Goal: Information Seeking & Learning: Find specific fact

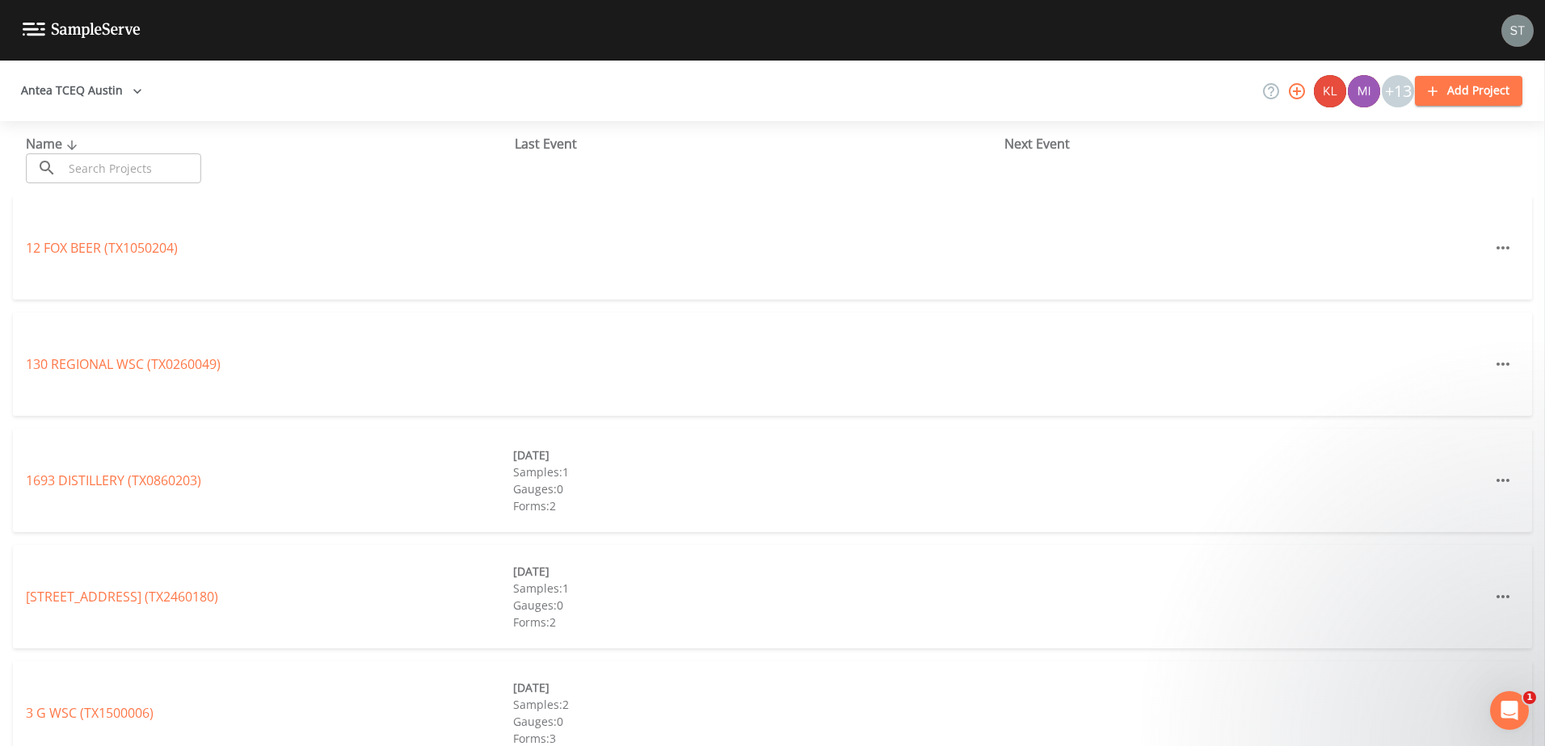
click at [72, 86] on button "Antea TCEQ Austin" at bounding box center [82, 91] width 134 height 30
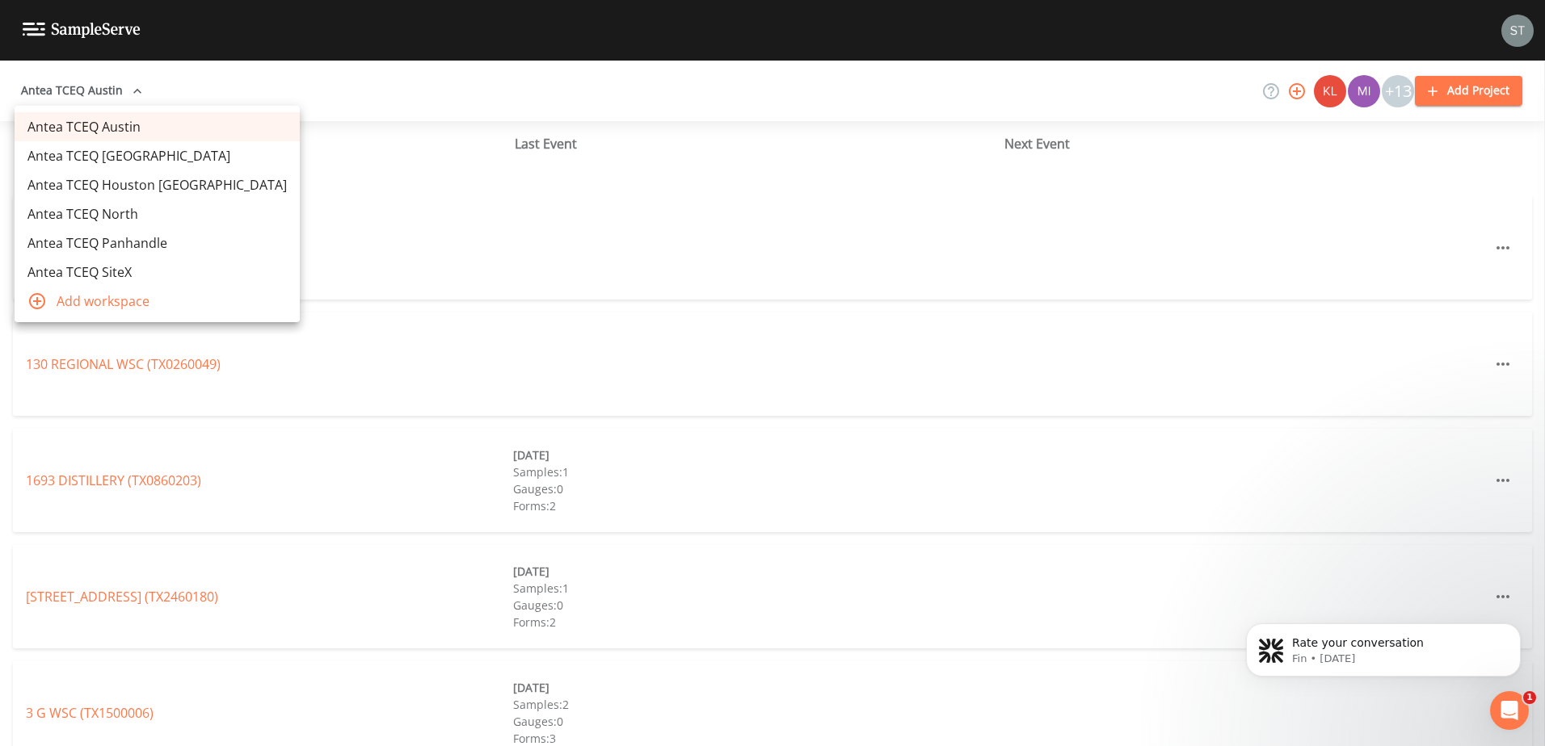
click at [106, 266] on link "Antea TCEQ SiteX" at bounding box center [157, 272] width 285 height 29
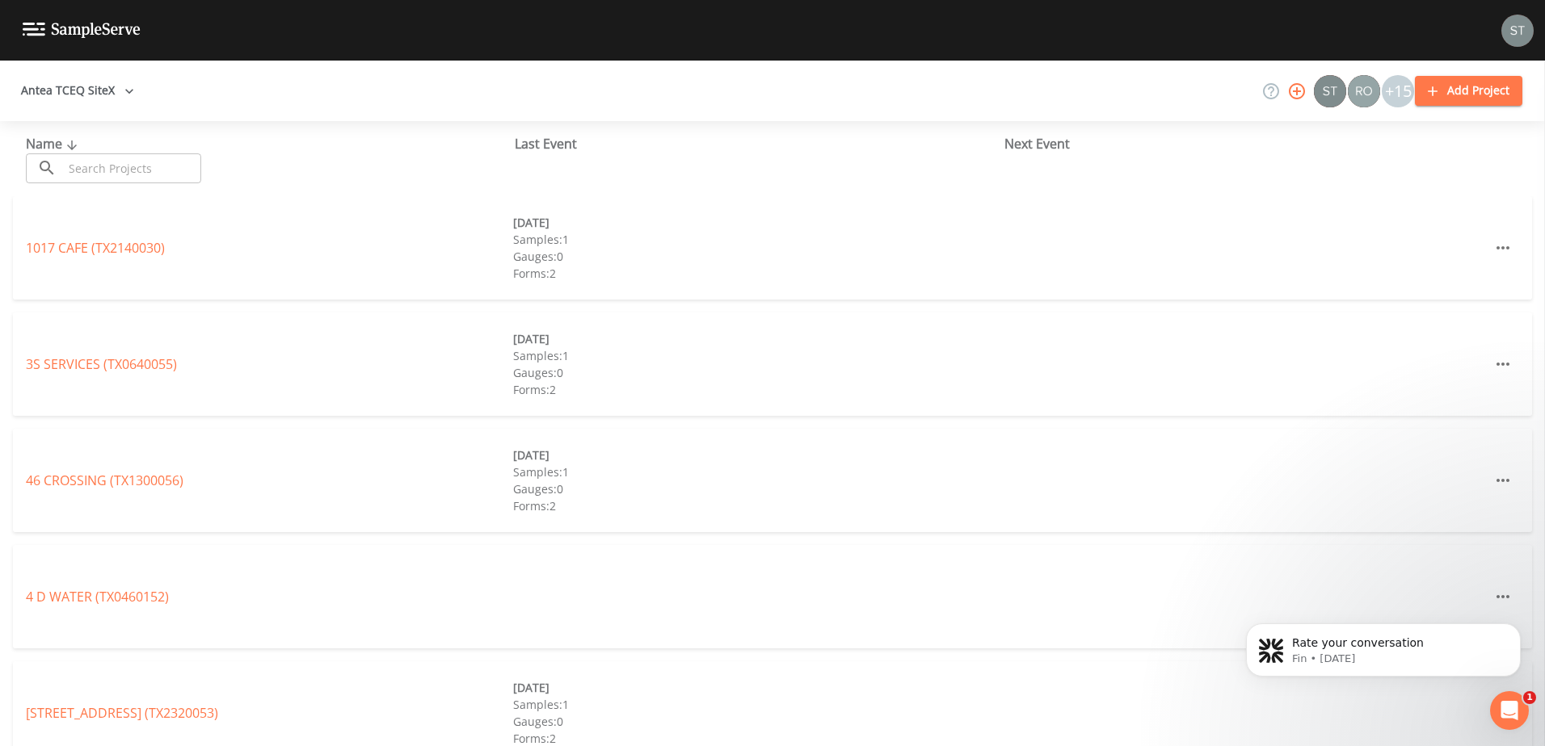
click at [120, 172] on input "text" at bounding box center [132, 168] width 138 height 30
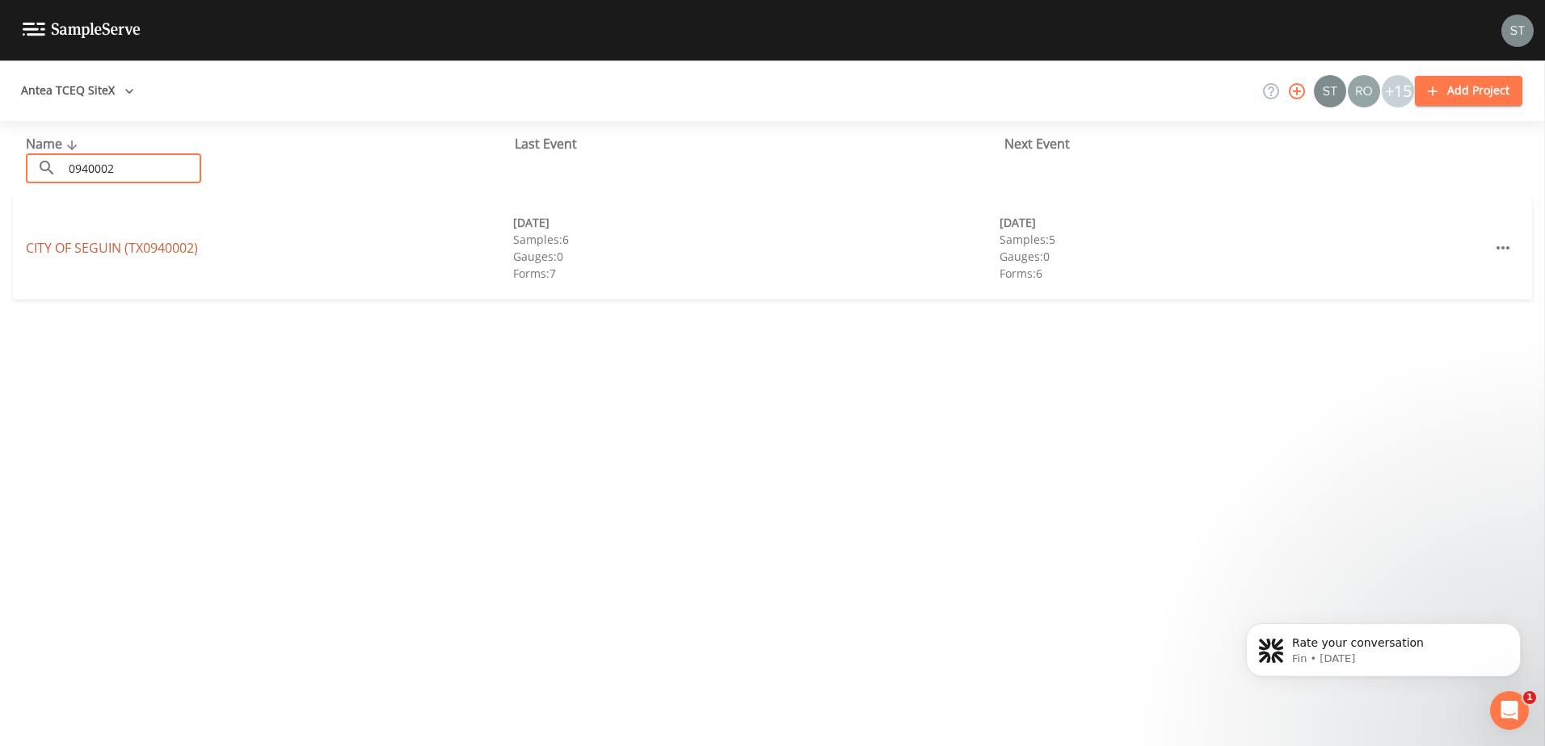
type input "0940002"
click at [124, 253] on link "CITY OF [GEOGRAPHIC_DATA] (TX0940002)" at bounding box center [112, 248] width 172 height 18
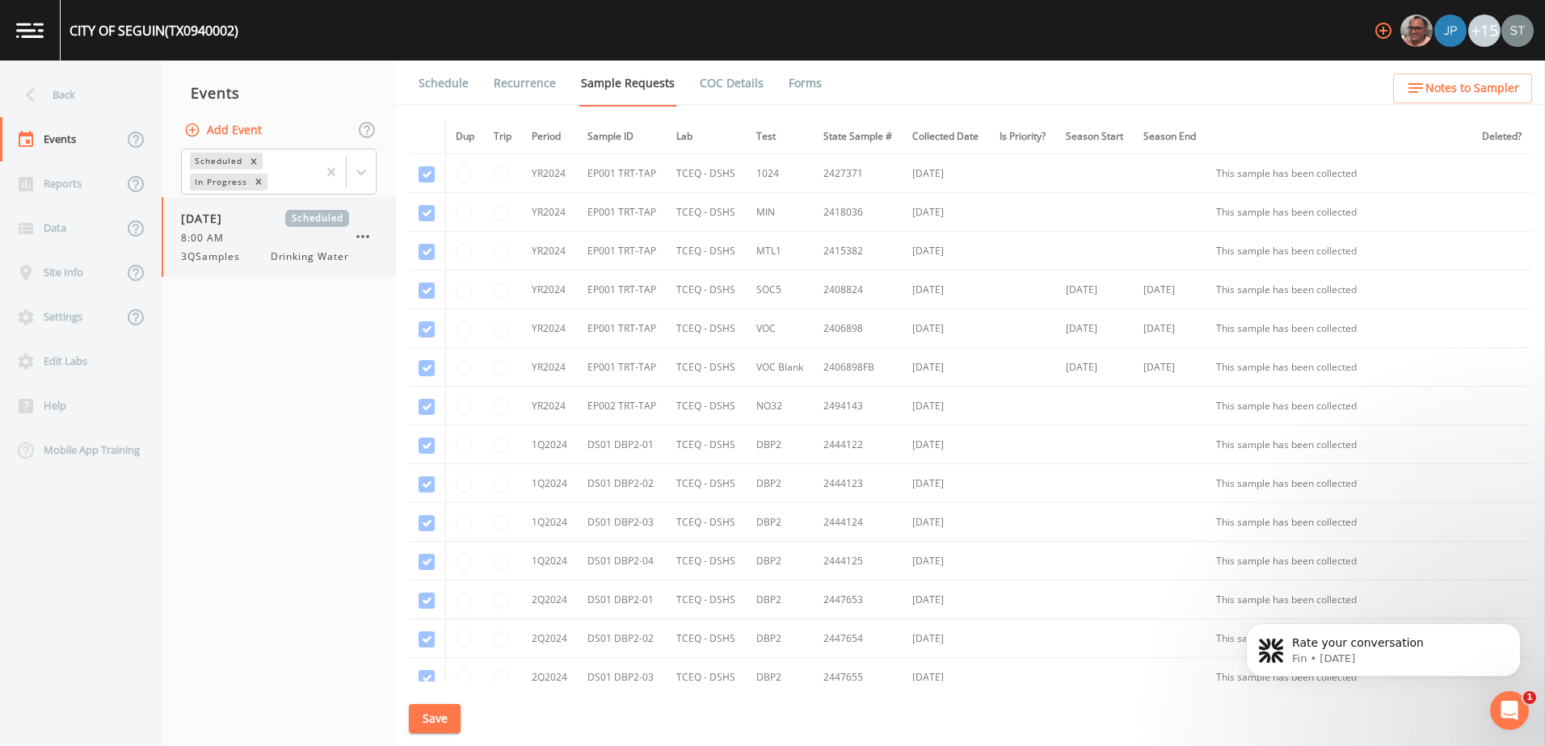
click at [272, 261] on span "Drinking Water" at bounding box center [310, 257] width 78 height 15
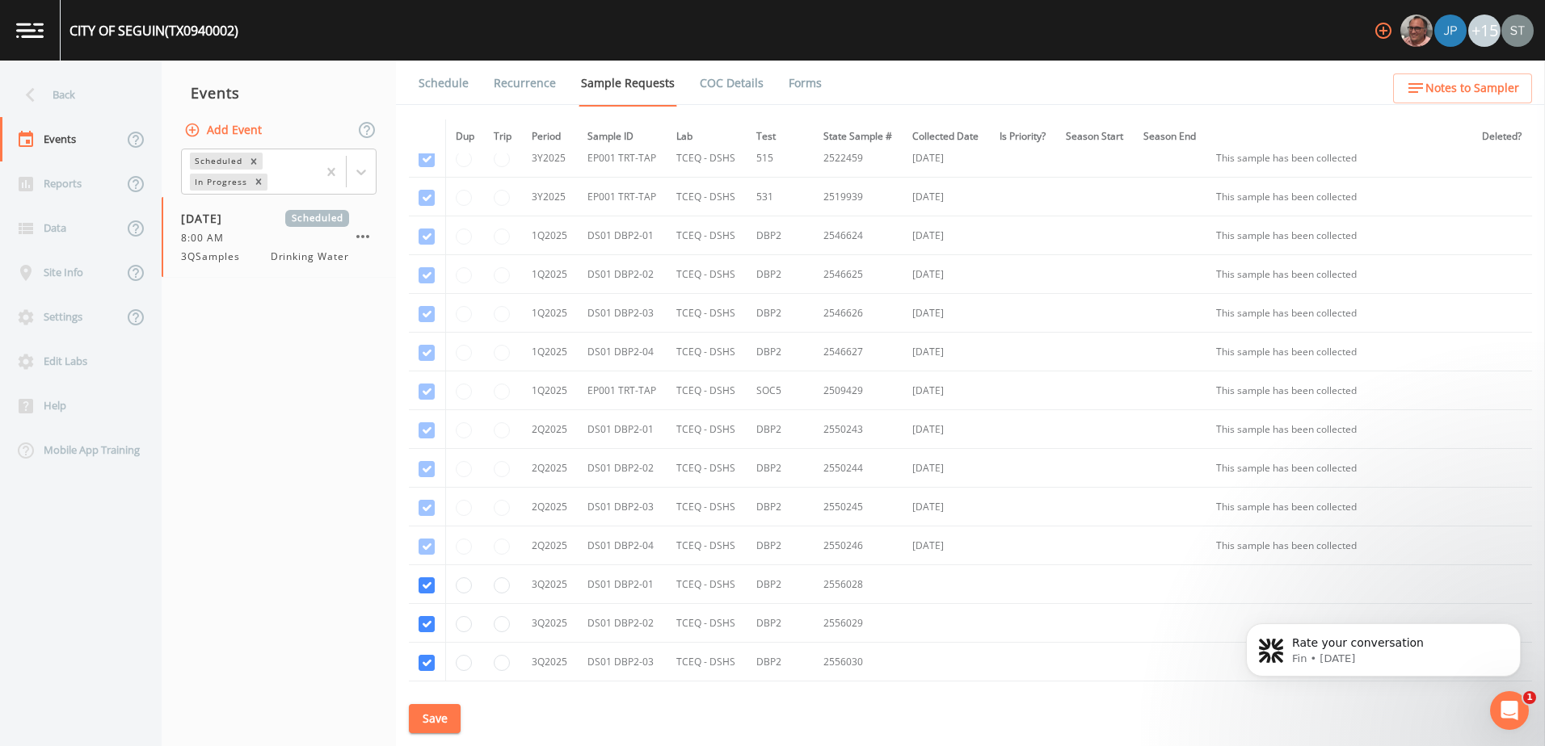
scroll to position [1495, 0]
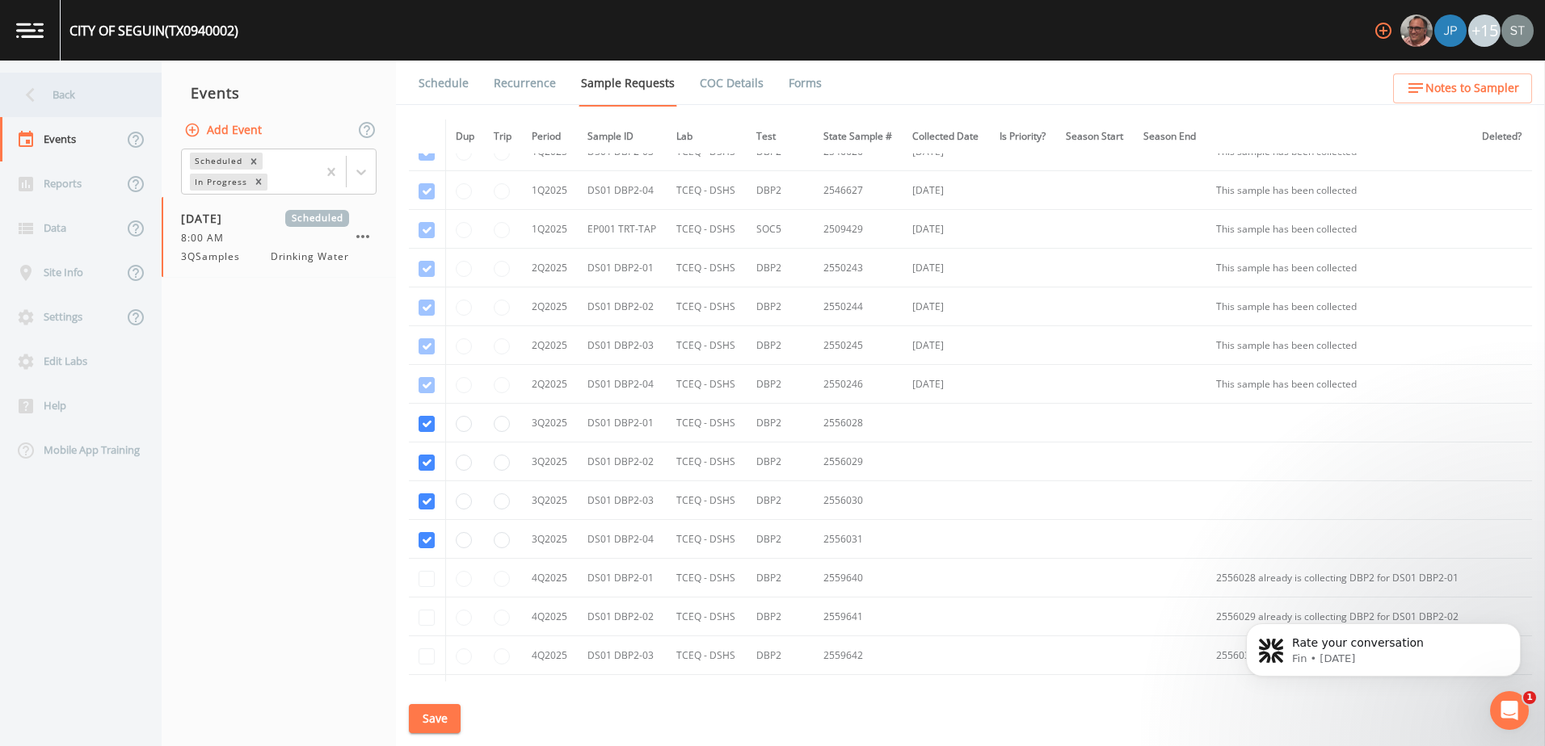
click at [56, 90] on div "Back" at bounding box center [72, 95] width 145 height 44
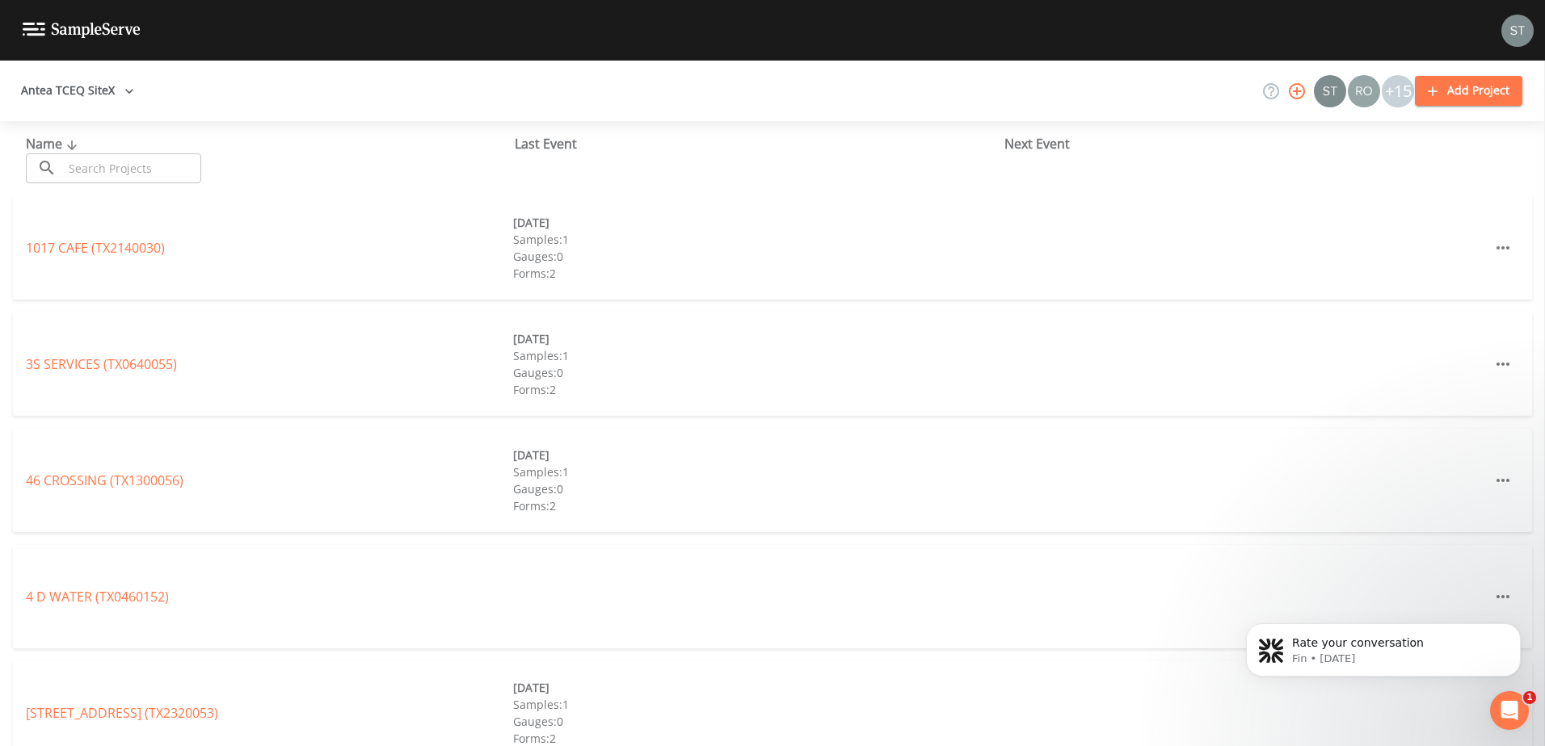
click at [137, 166] on input "text" at bounding box center [132, 168] width 138 height 30
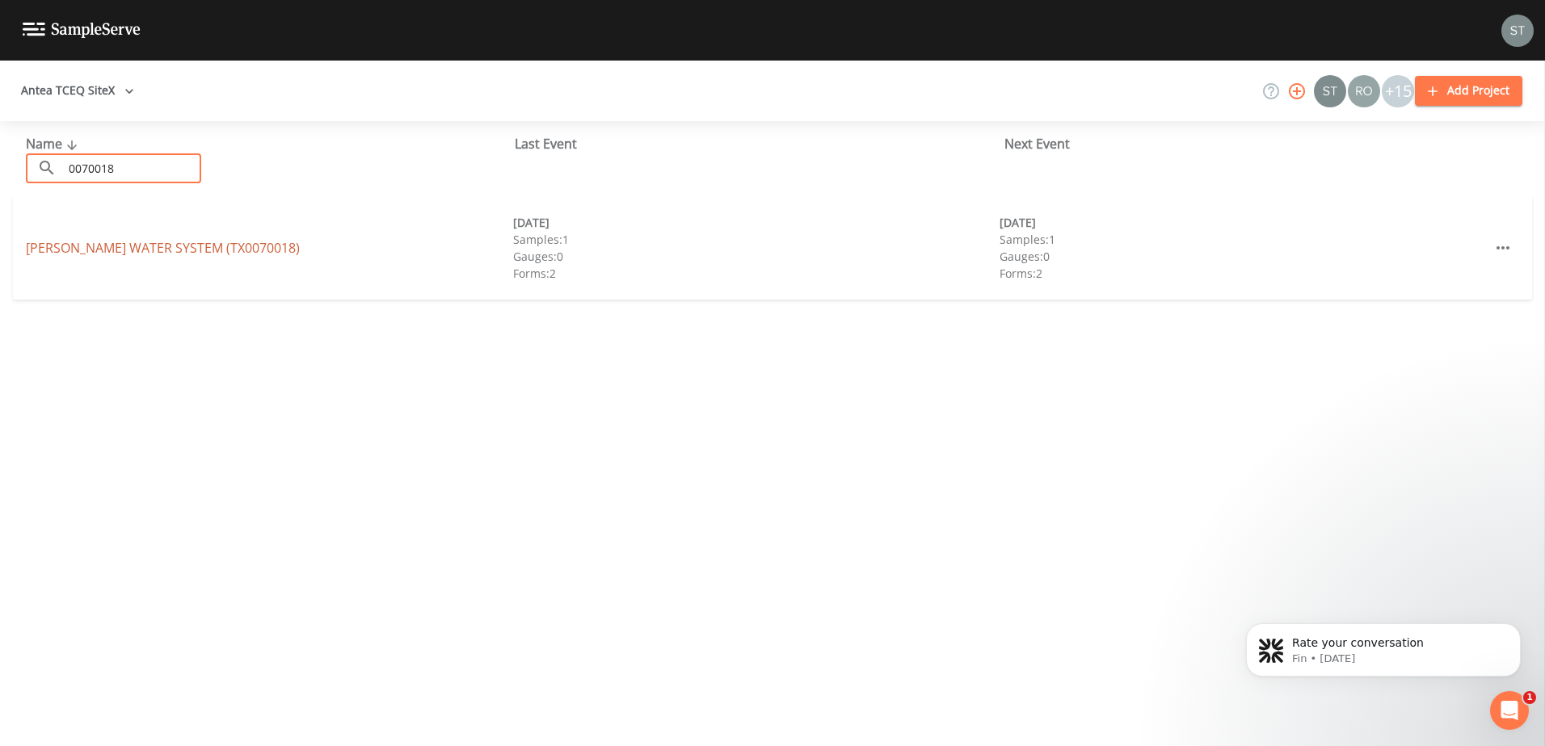
type input "0070018"
click at [114, 252] on link "FASHING PEGGY WATER SYSTEM (TX0070018)" at bounding box center [163, 248] width 274 height 18
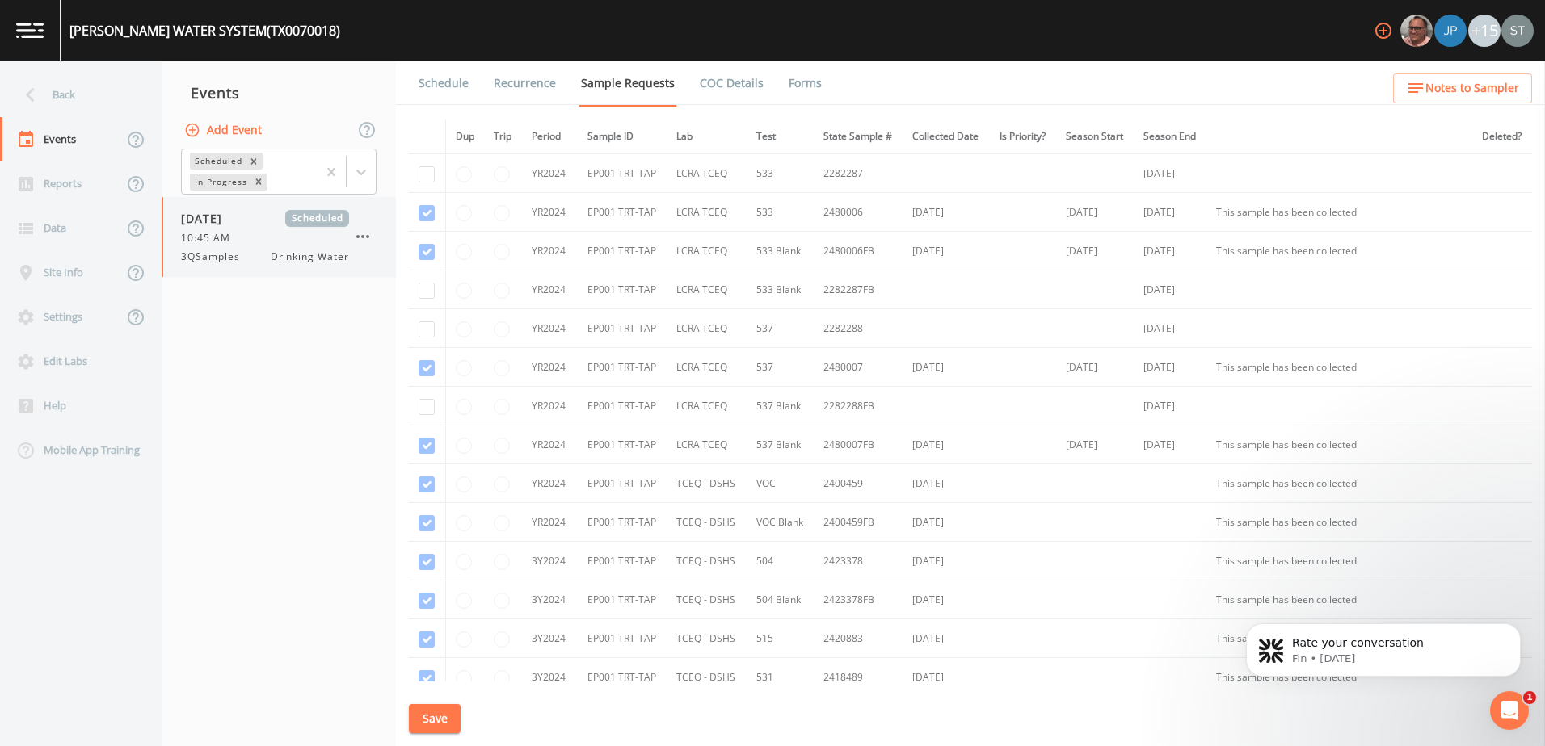
click at [221, 265] on div "09/29/2025 Scheduled 10:45 AM 3QSamples Drinking Water" at bounding box center [279, 237] width 234 height 80
click at [37, 99] on icon at bounding box center [30, 95] width 28 height 28
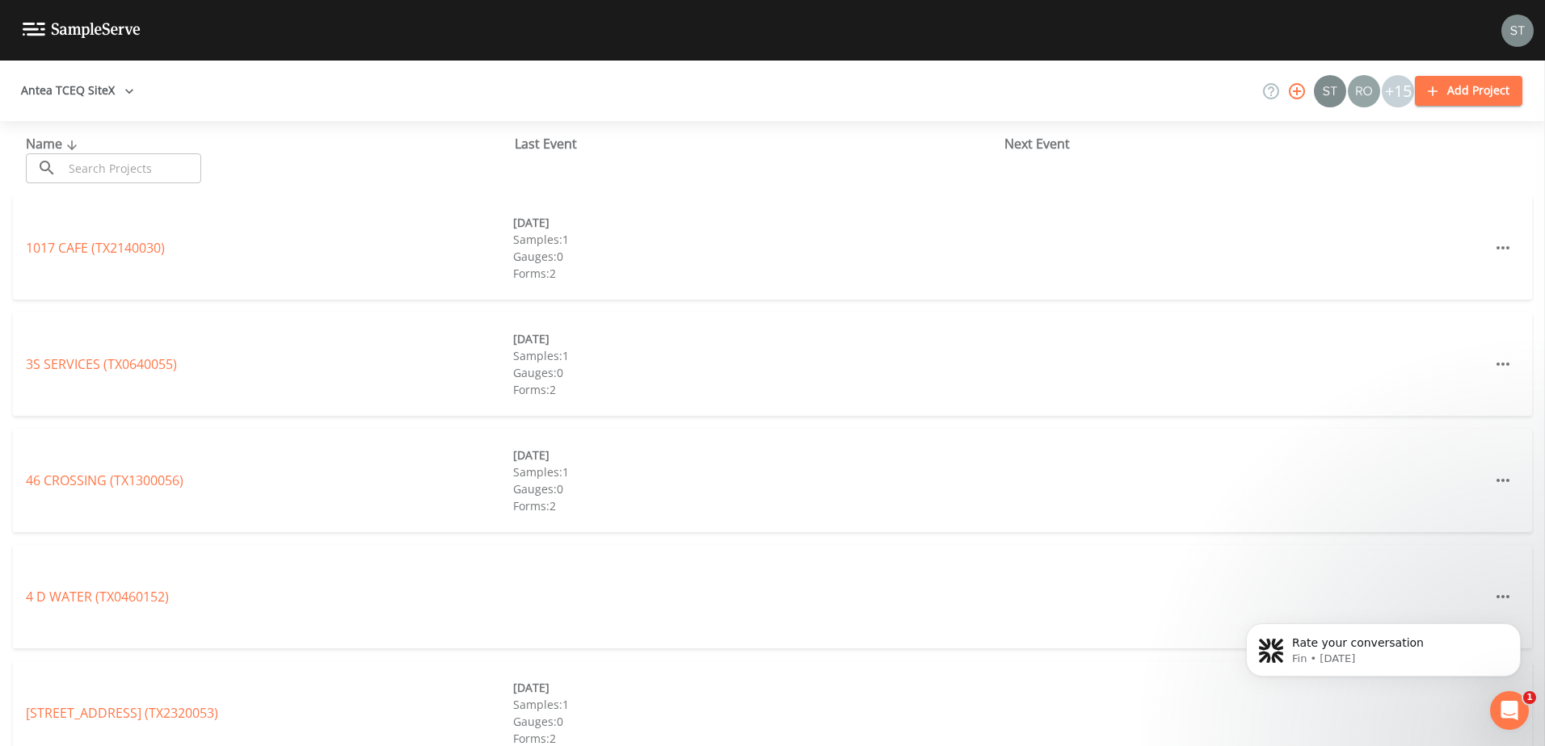
click at [123, 158] on input "text" at bounding box center [132, 168] width 138 height 30
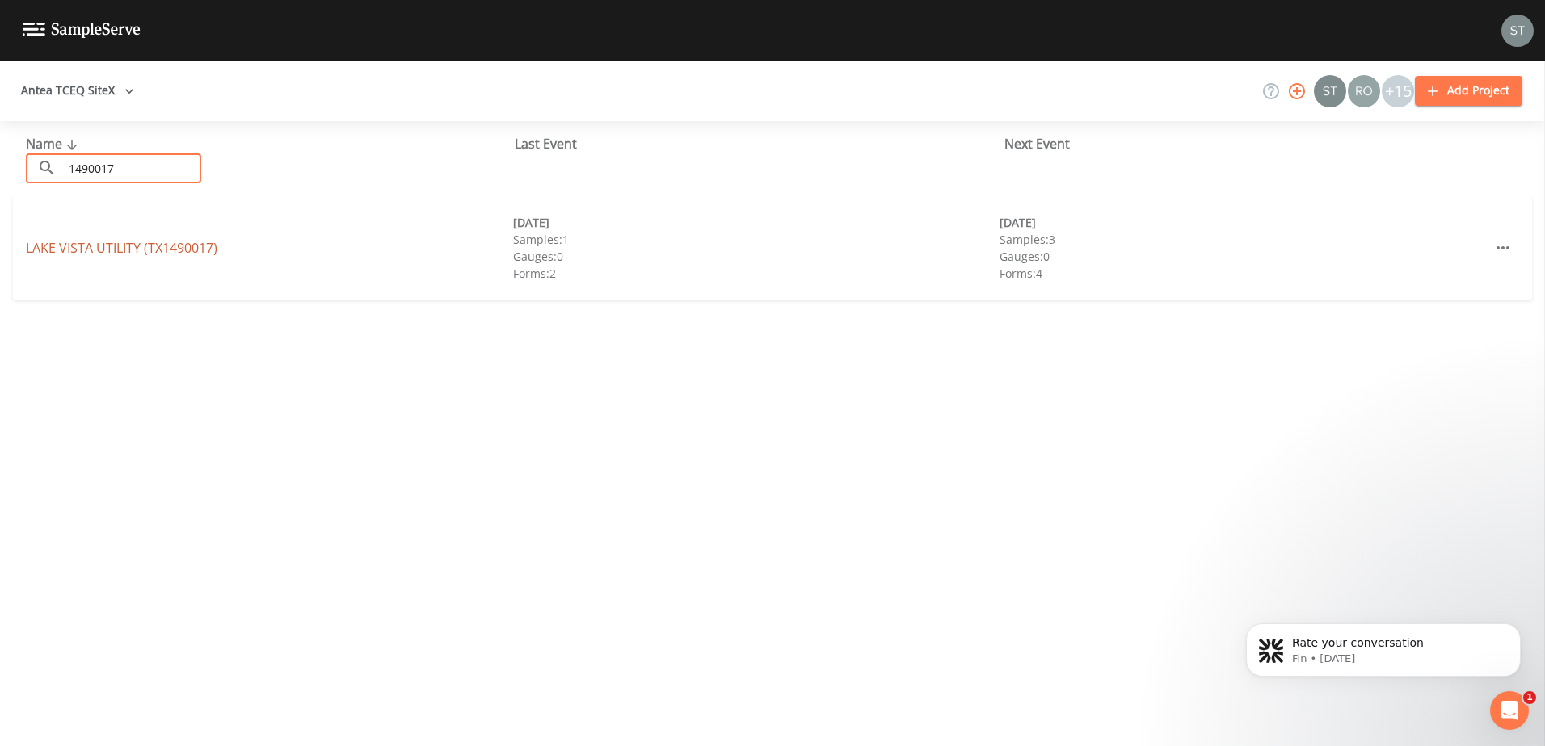
type input "1490017"
click at [71, 241] on link "LAKE VISTA UTILITY (TX1490017)" at bounding box center [121, 248] width 191 height 18
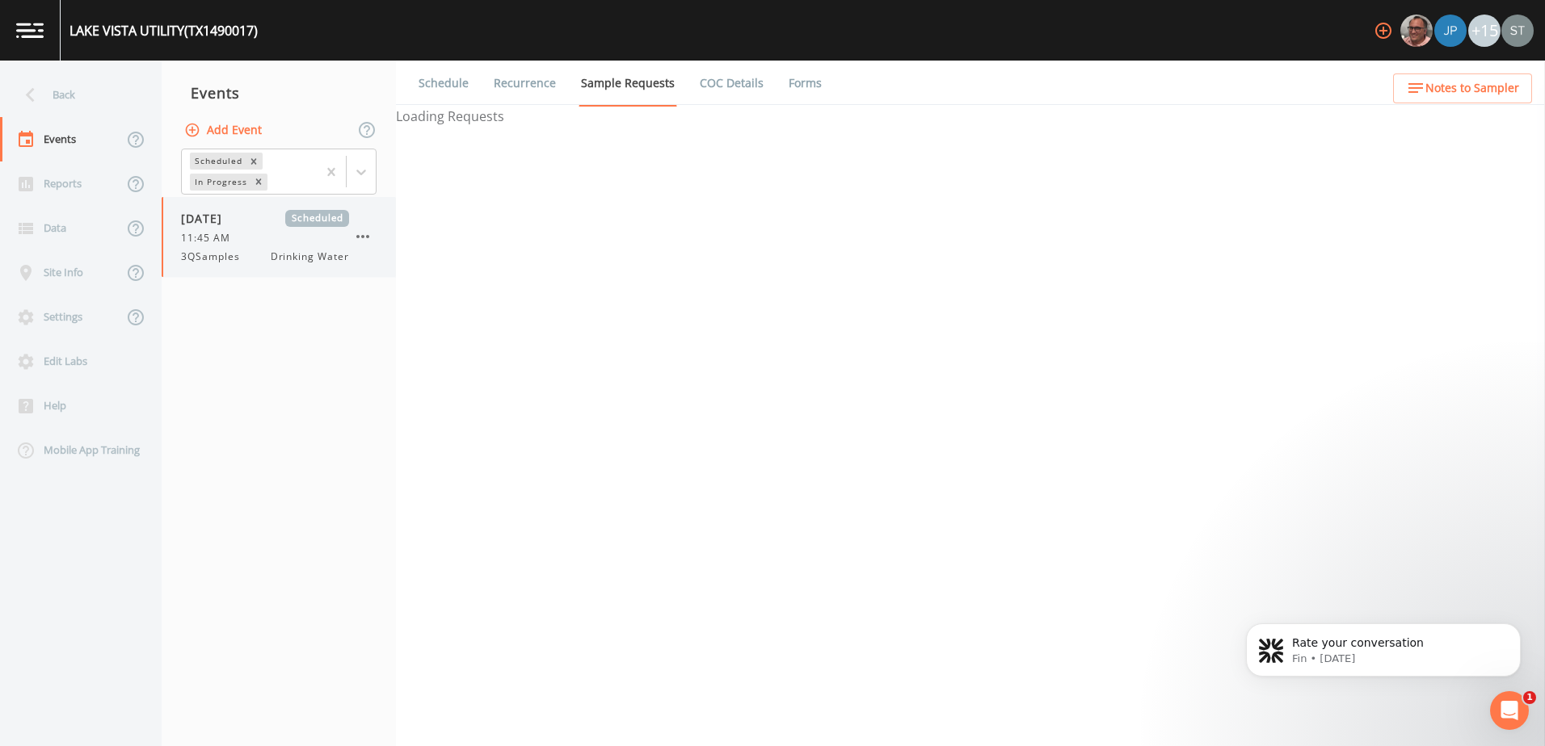
click at [242, 243] on div "11:45 AM" at bounding box center [265, 238] width 168 height 15
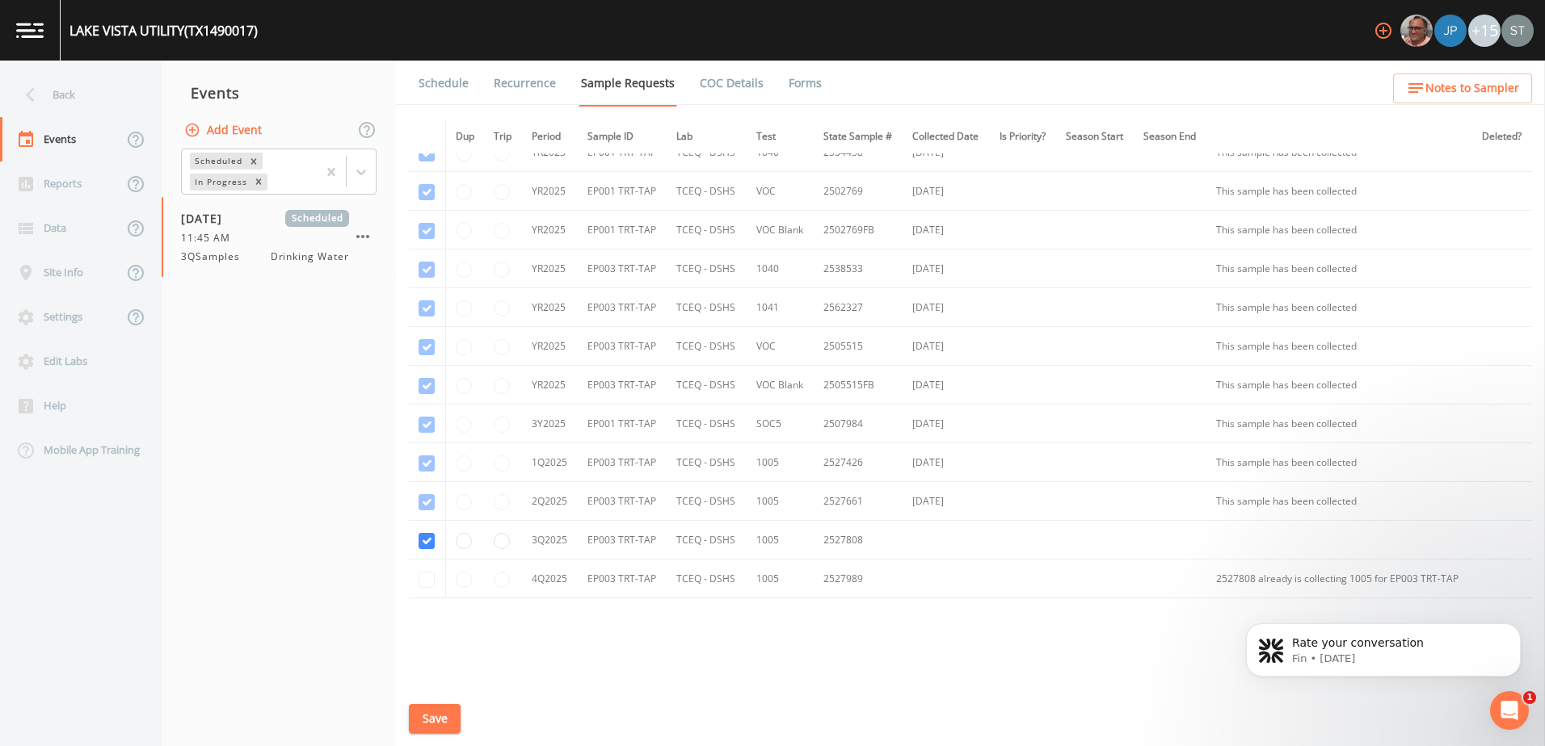
scroll to position [1036, 0]
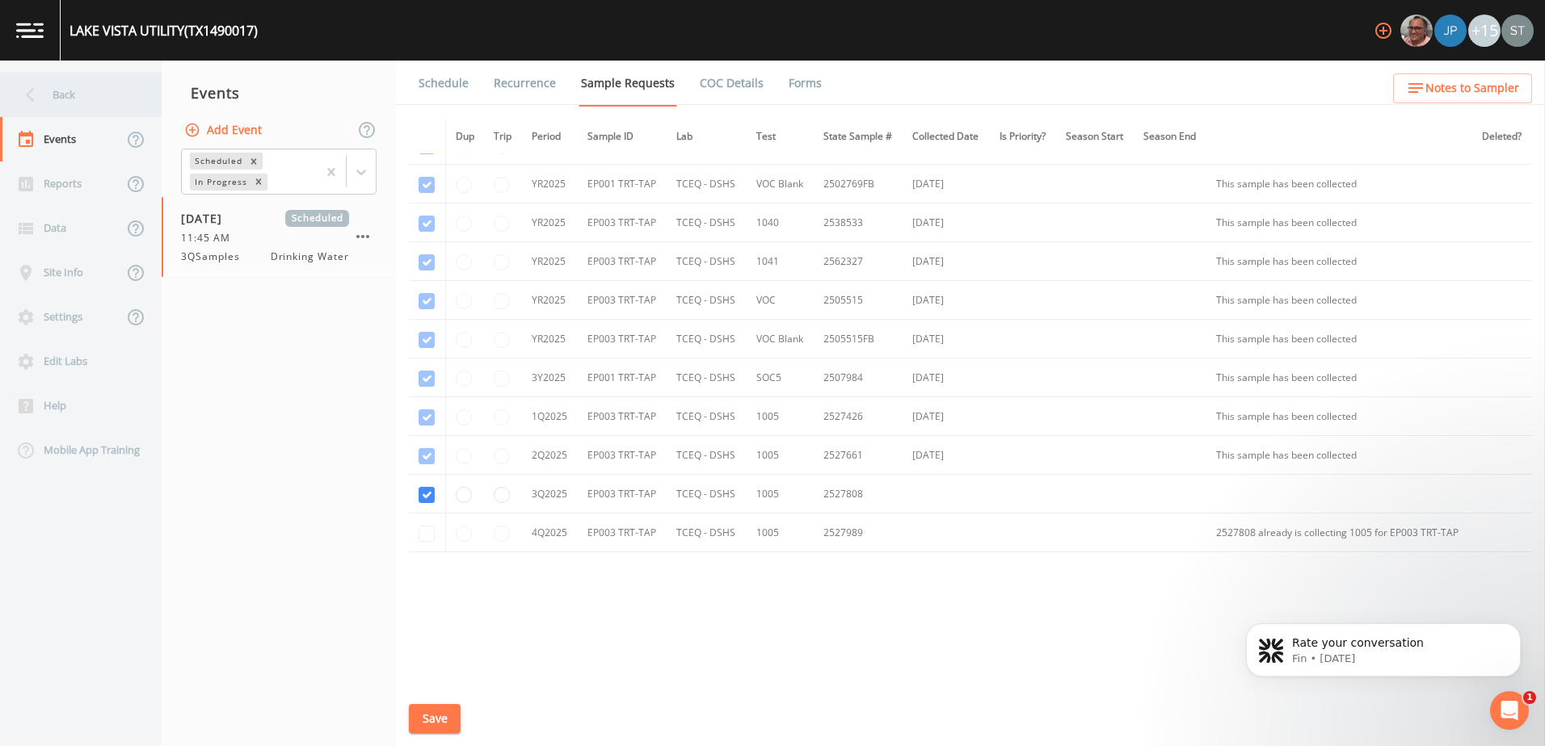
click at [43, 90] on icon at bounding box center [30, 95] width 28 height 28
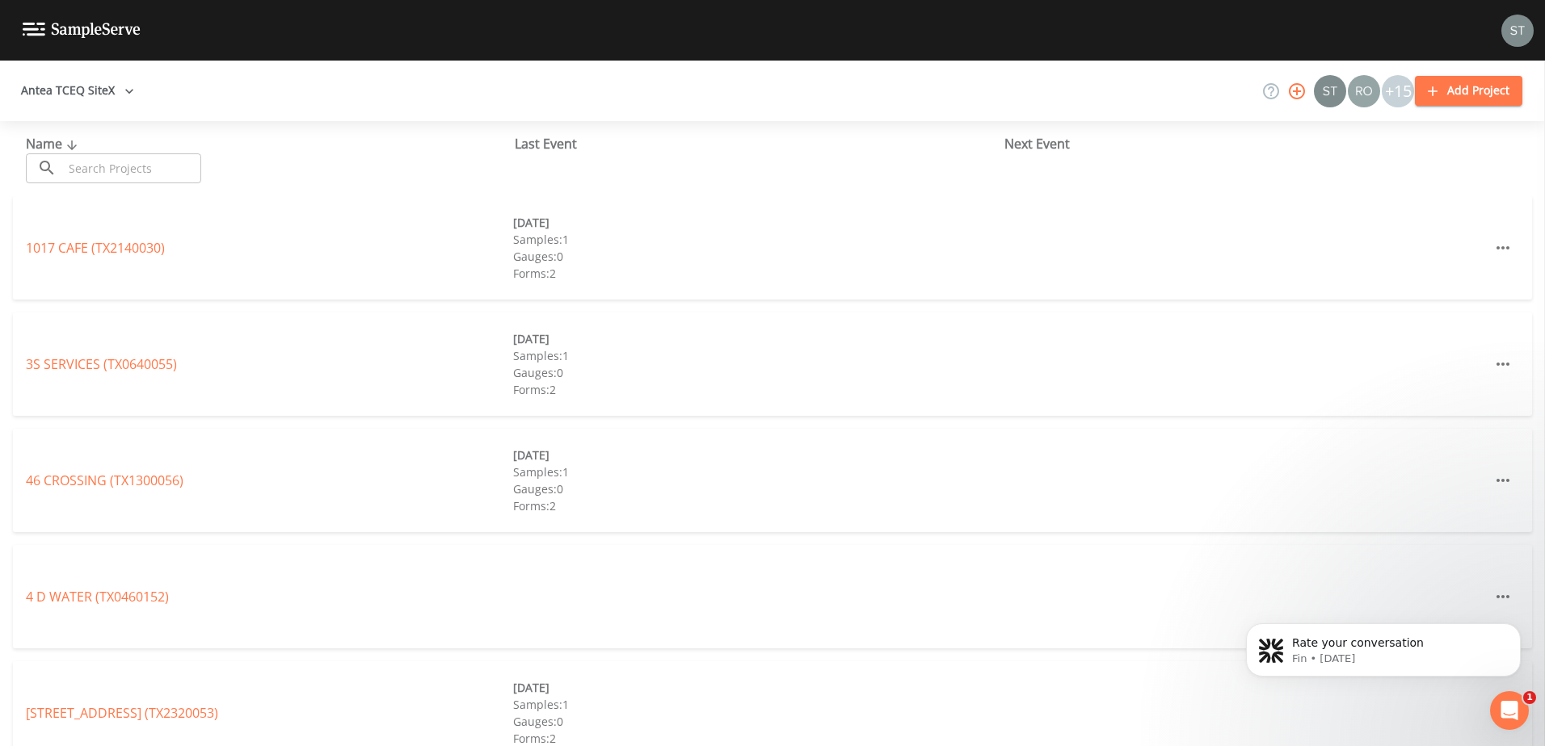
click at [85, 165] on input "text" at bounding box center [132, 168] width 138 height 30
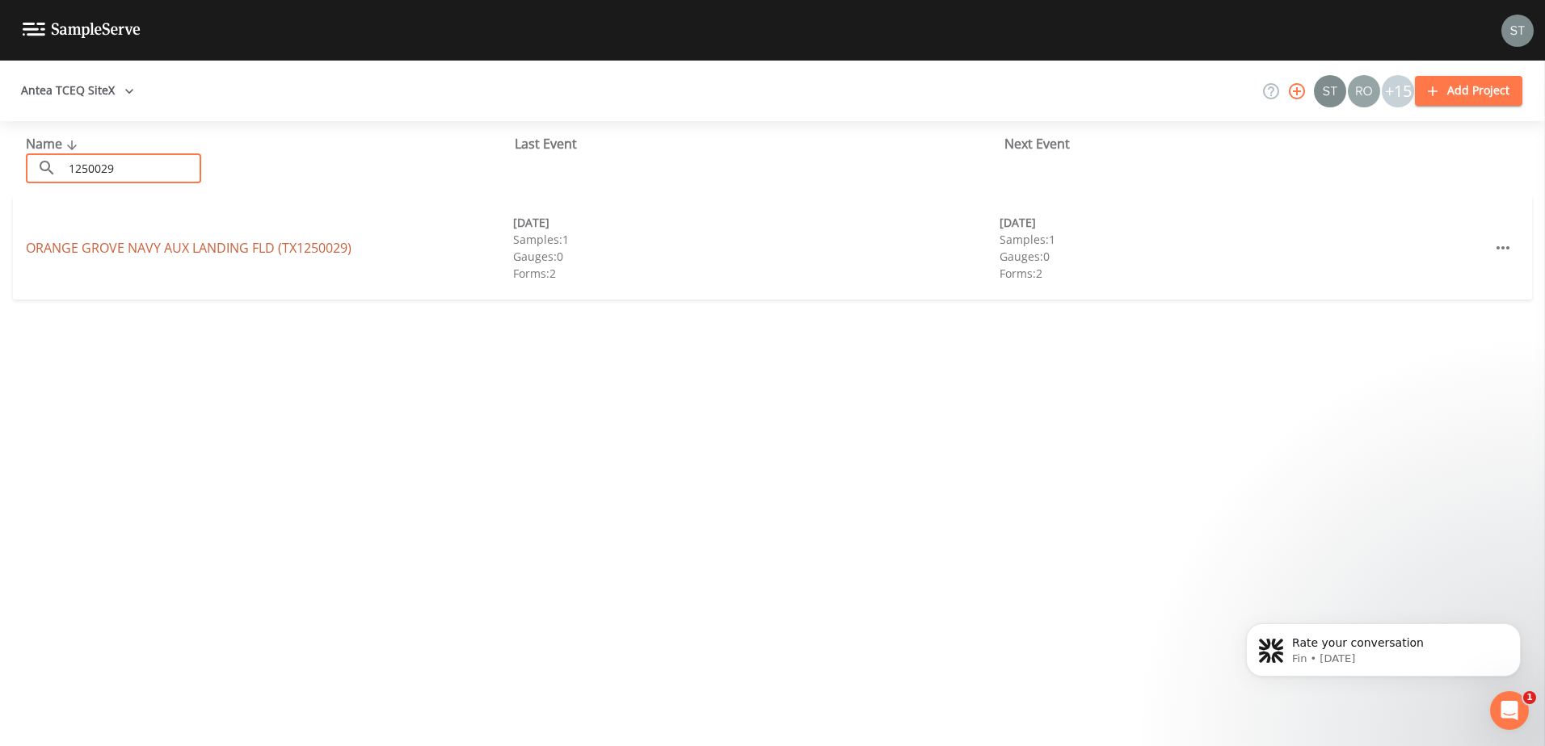
type input "1250029"
click at [149, 251] on link "ORANGE GROVE NAVY AUX LANDING FLD (TX1250029)" at bounding box center [189, 248] width 326 height 18
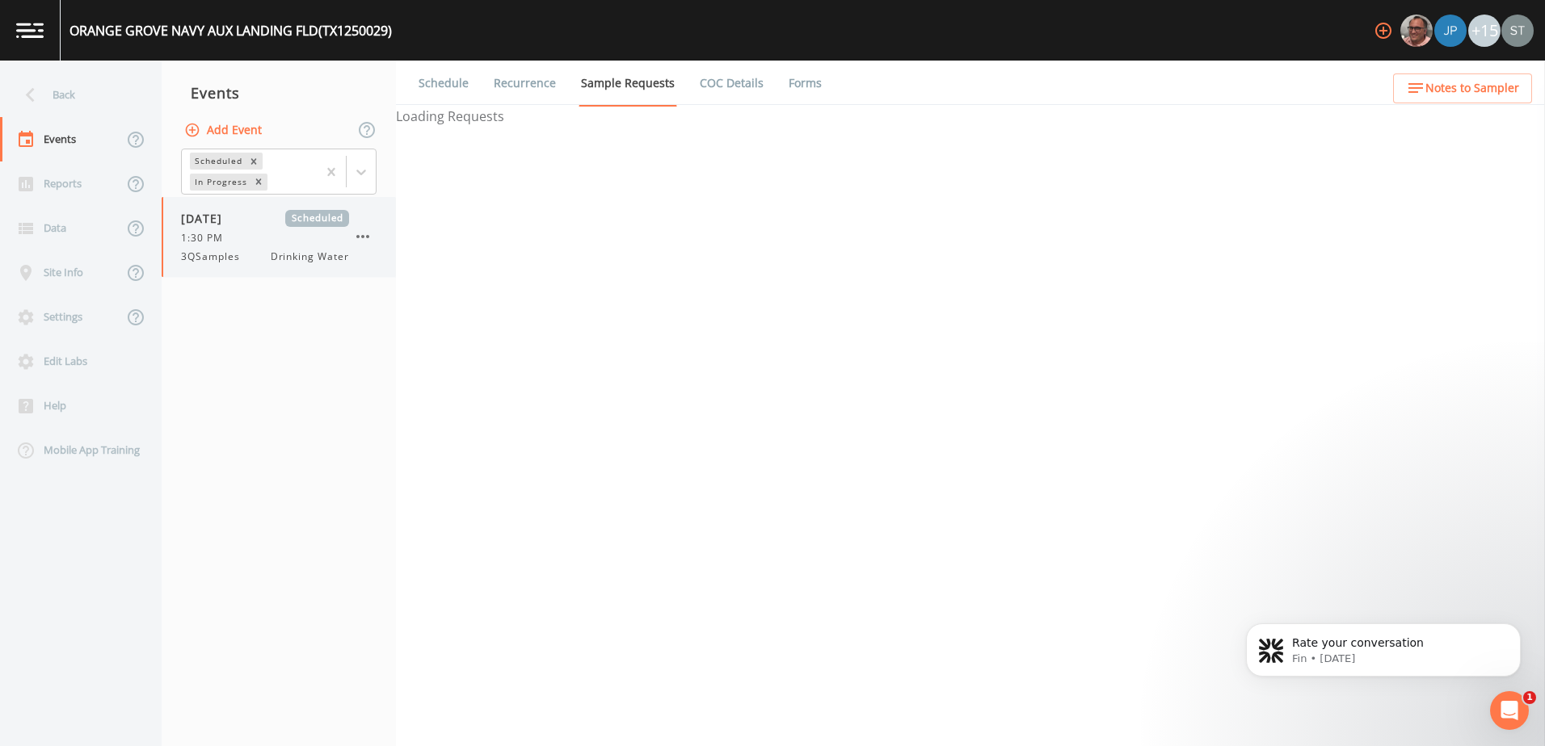
click at [222, 239] on span "1:30 PM" at bounding box center [207, 238] width 52 height 15
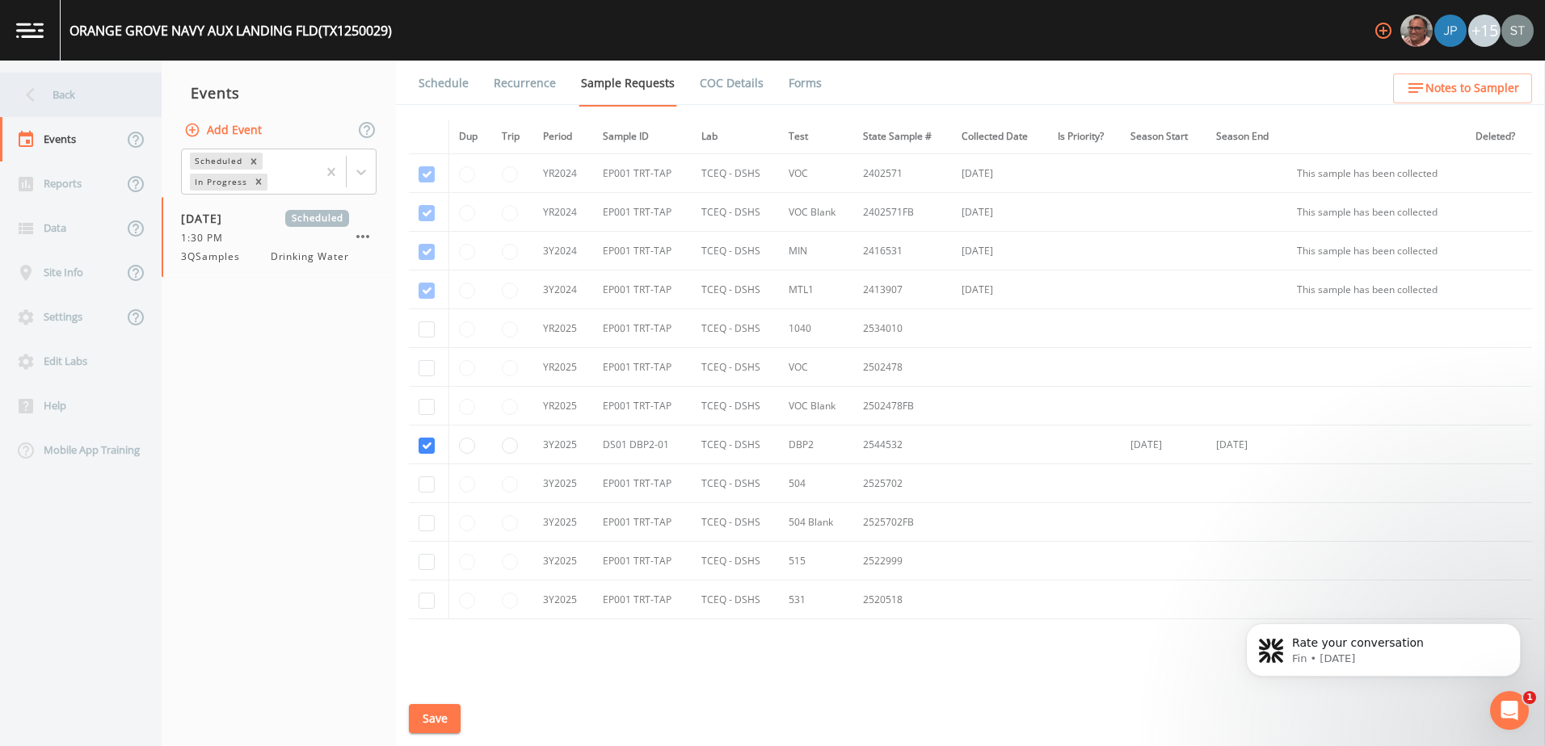
click at [11, 87] on div "Back" at bounding box center [72, 95] width 145 height 44
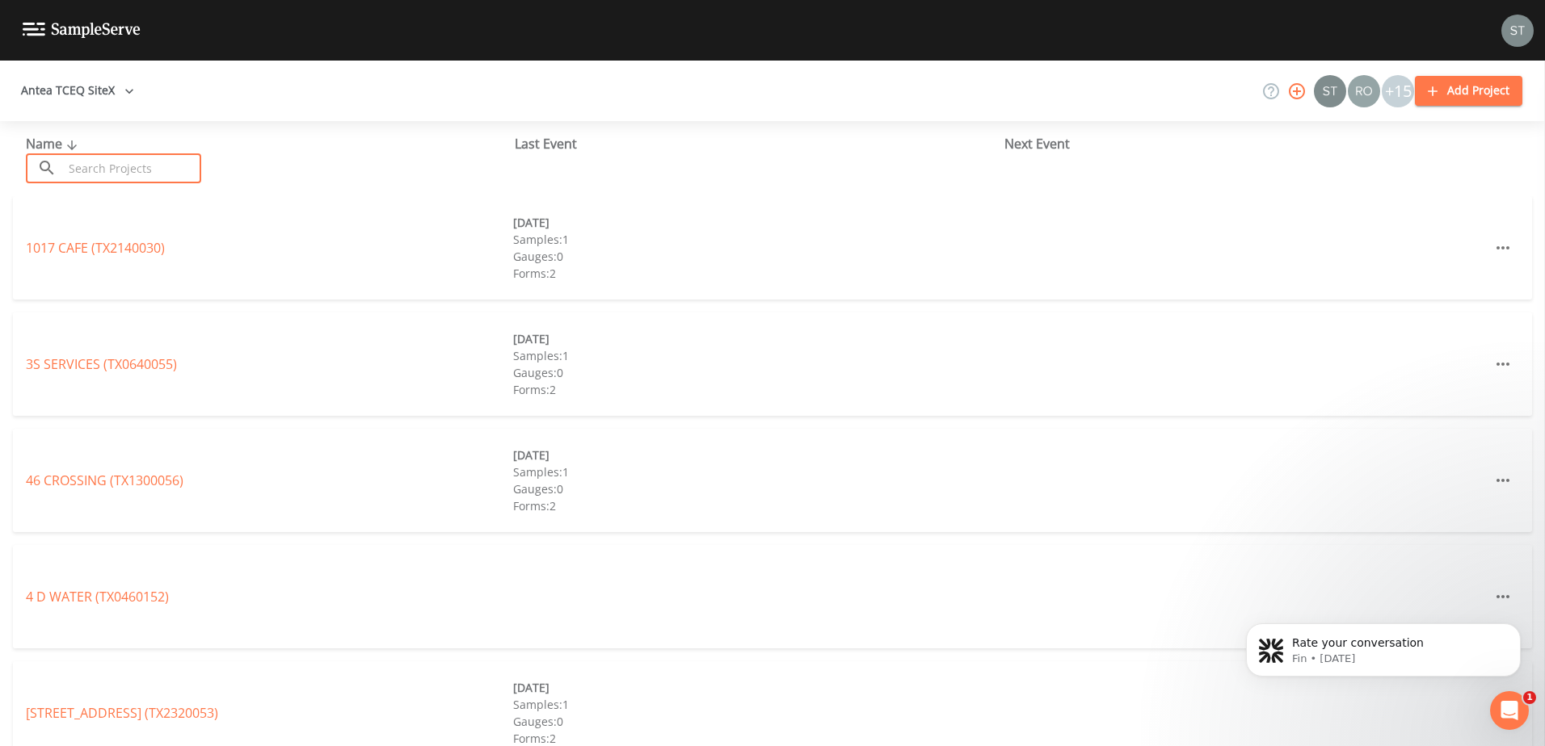
click at [131, 164] on input "text" at bounding box center [132, 168] width 138 height 30
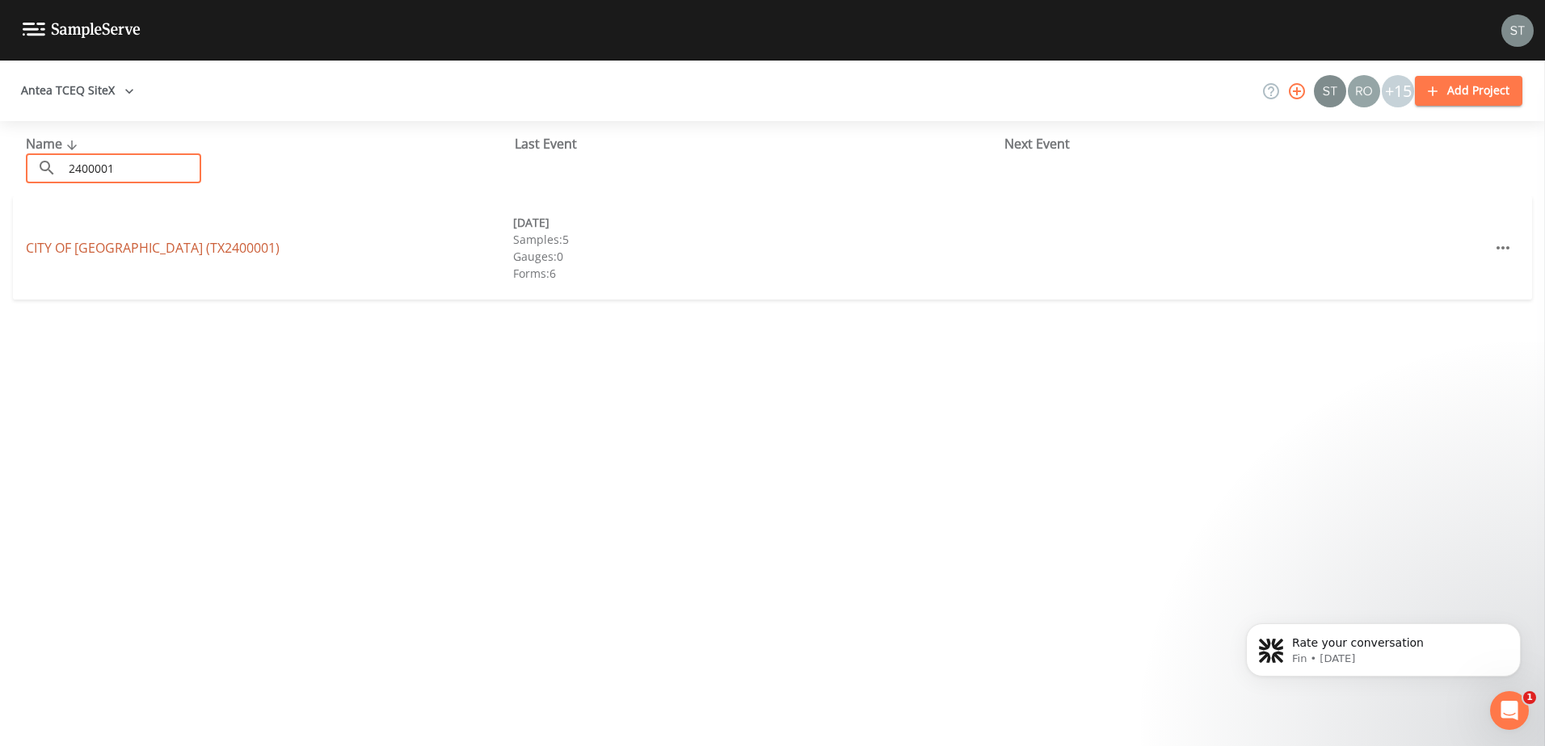
type input "2400001"
click at [102, 252] on link "CITY OF LAREDO (TX2400001)" at bounding box center [153, 248] width 254 height 18
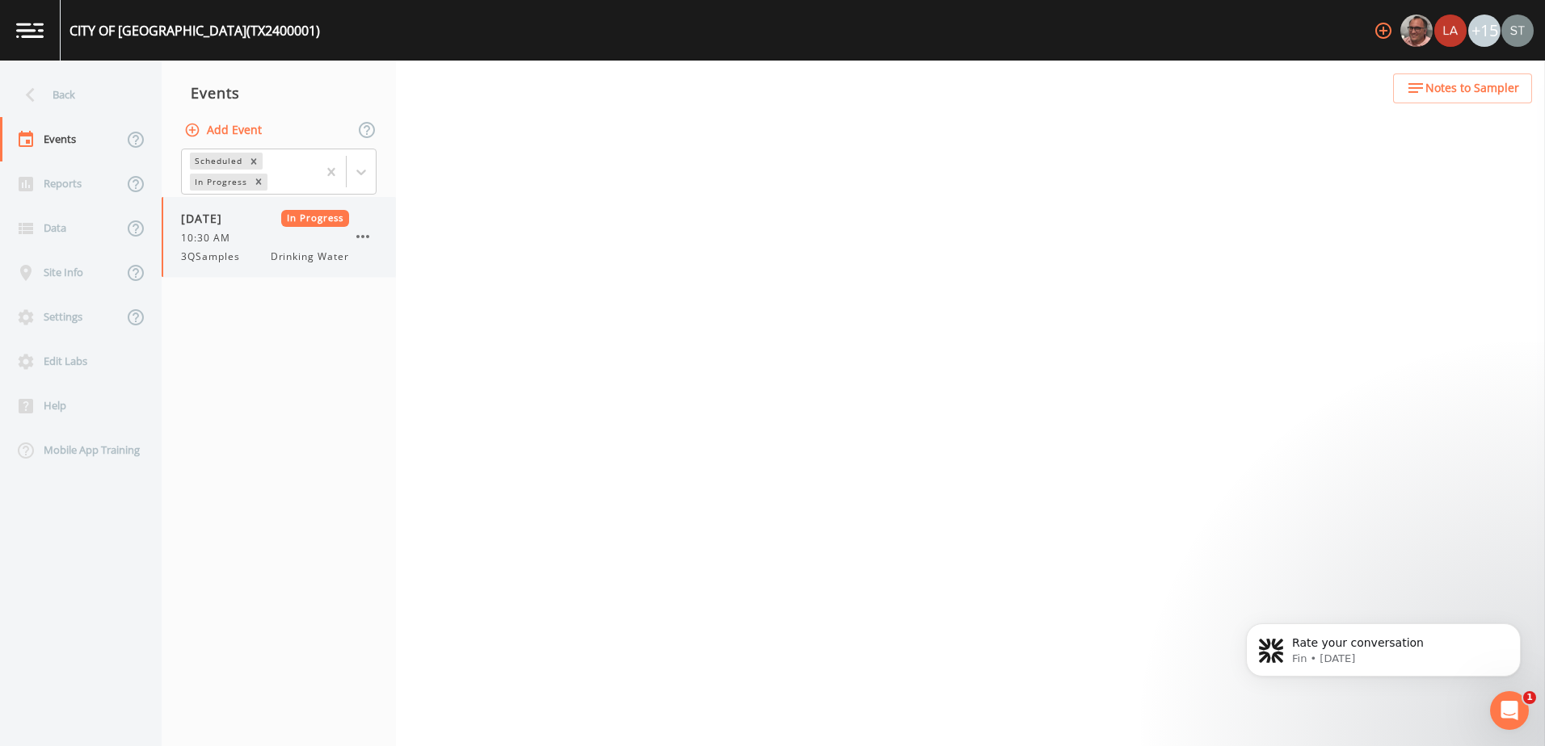
click at [219, 236] on span "10:30 AM" at bounding box center [210, 238] width 59 height 15
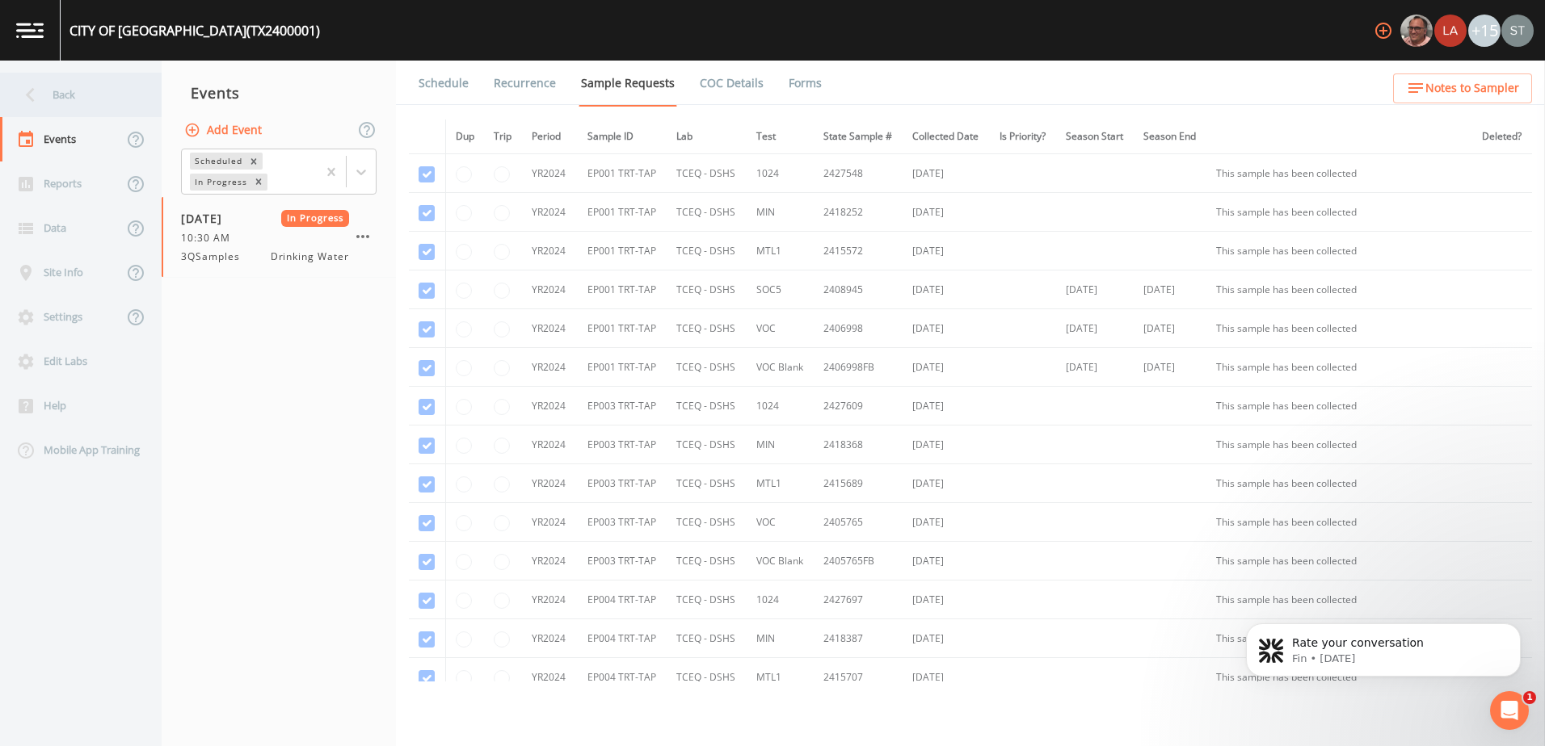
click at [45, 97] on div "Back" at bounding box center [72, 95] width 145 height 44
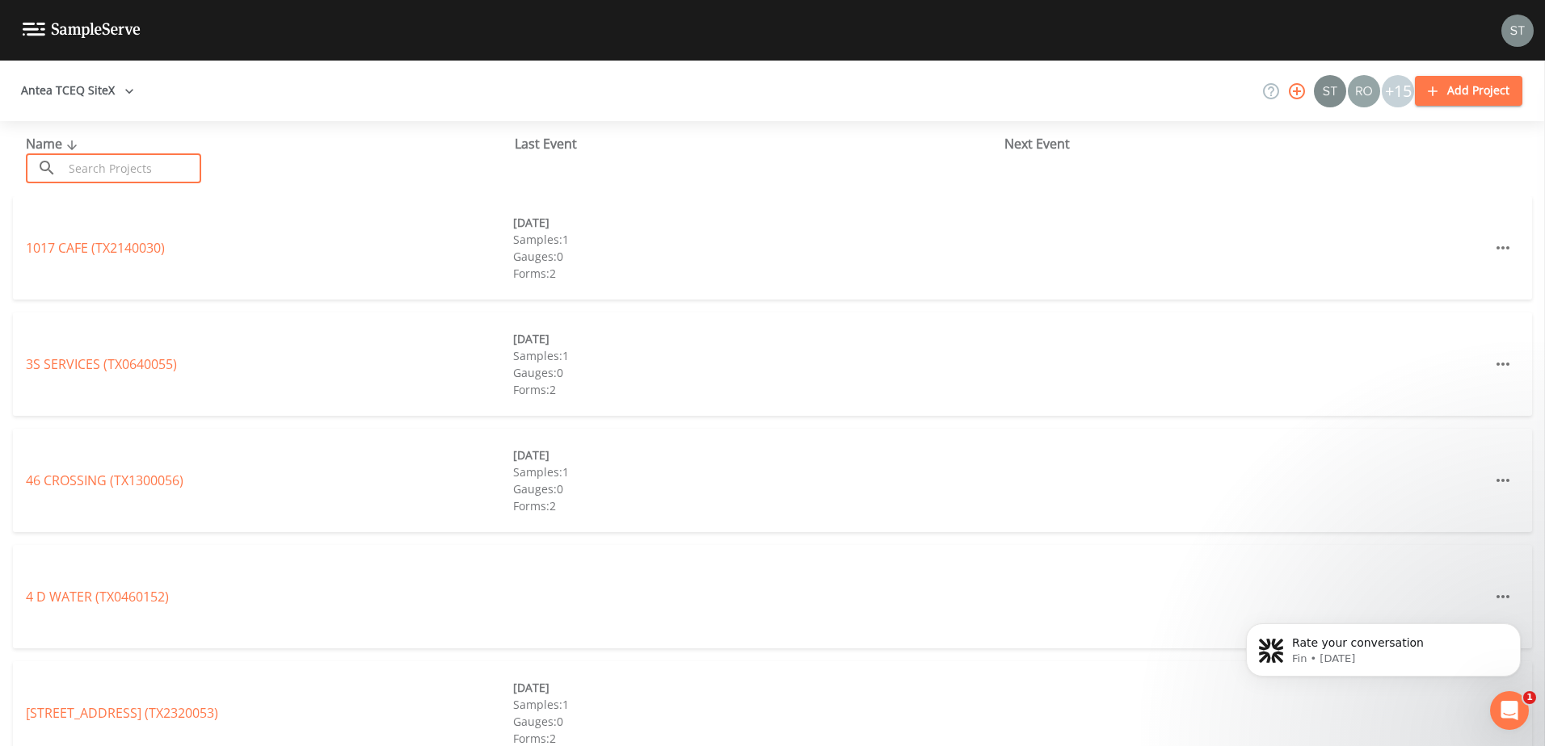
click at [84, 158] on input "text" at bounding box center [132, 168] width 138 height 30
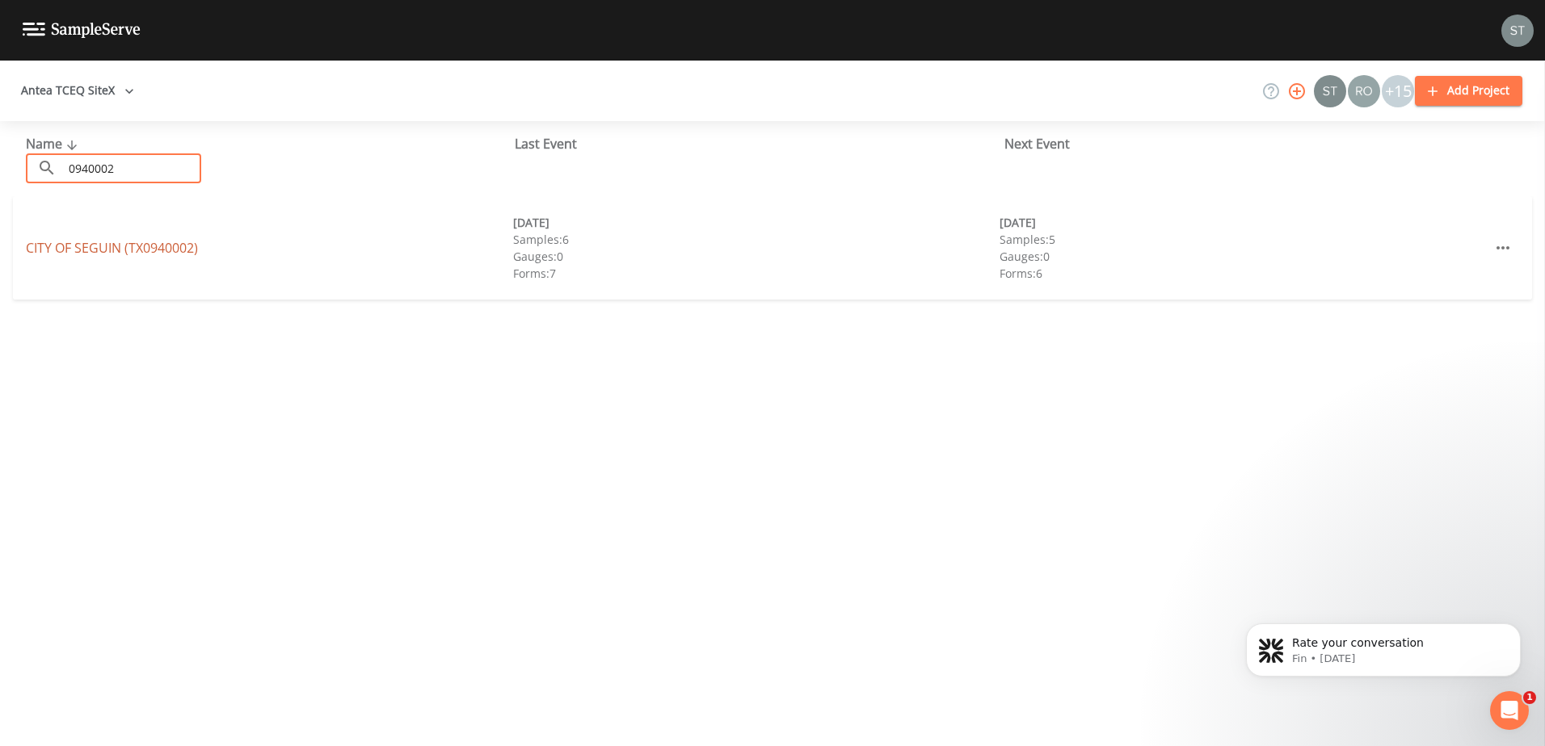
type input "0940002"
click at [110, 248] on link "CITY OF SEGUIN (TX0940002)" at bounding box center [112, 248] width 172 height 18
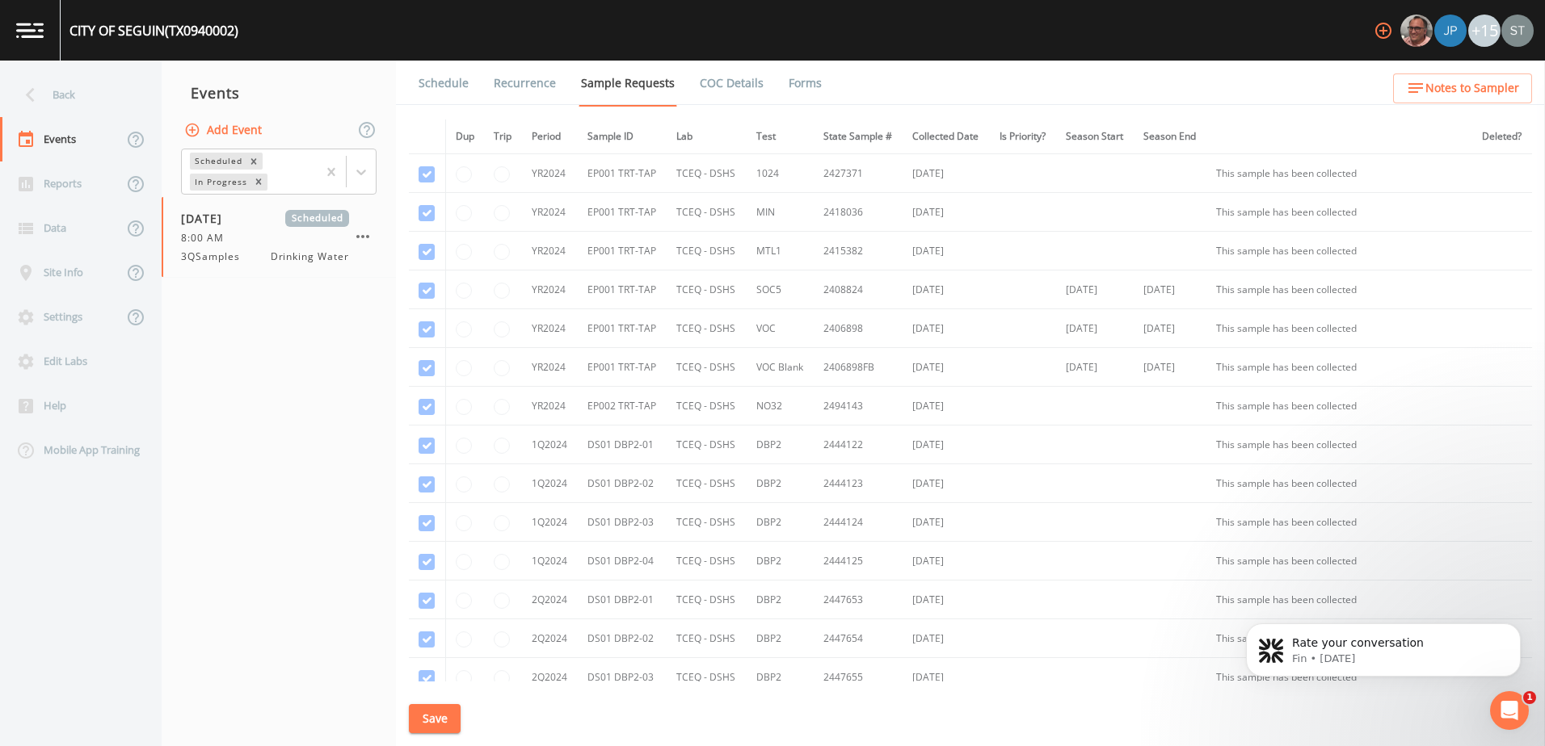
click at [1468, 82] on span "Notes to Sampler" at bounding box center [1472, 88] width 94 height 20
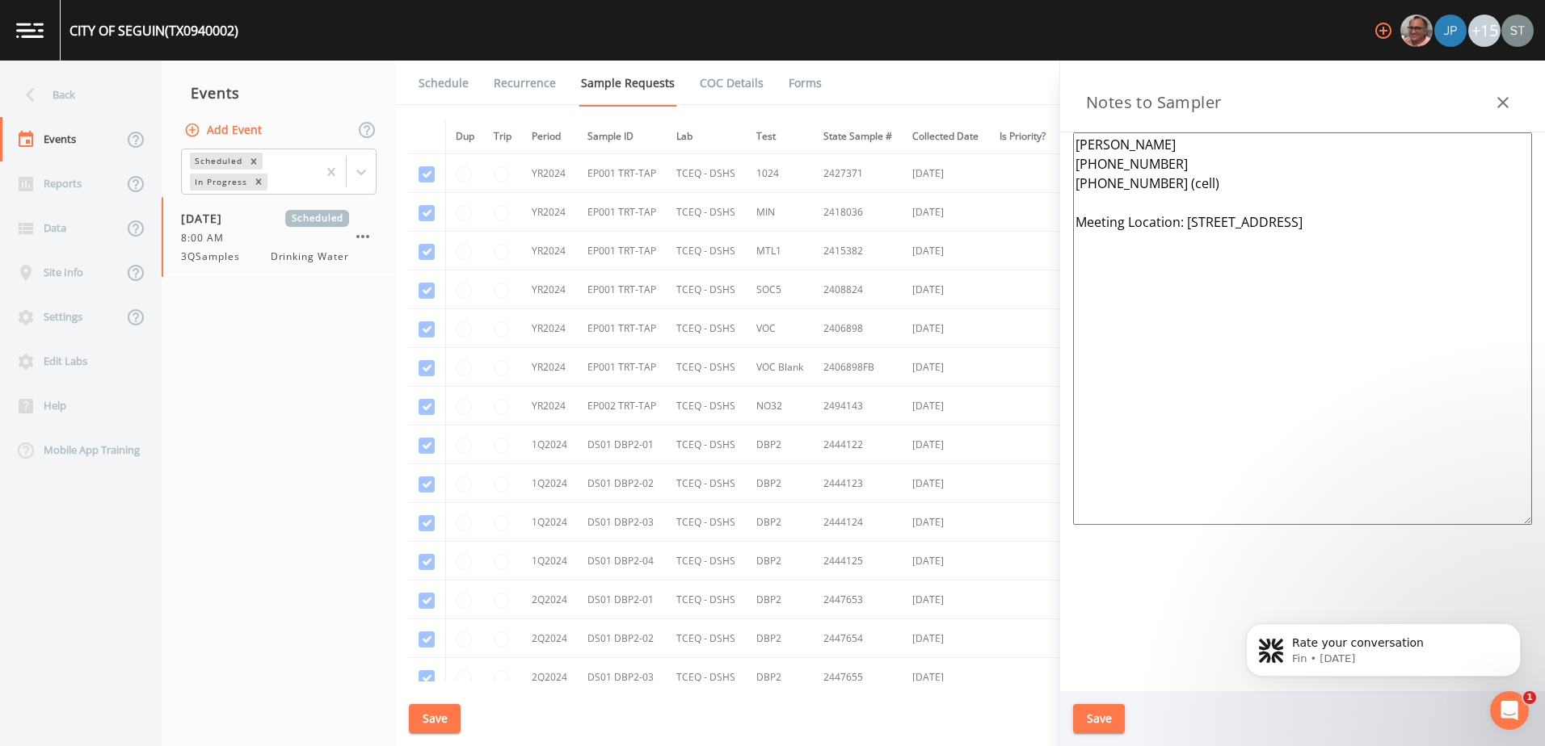
drag, startPoint x: 1359, startPoint y: 228, endPoint x: 1040, endPoint y: 275, distance: 322.6
click at [1040, 275] on div "Back Events Reports Data Site Info Settings Edit Labs Help Mobile App Training …" at bounding box center [772, 404] width 1545 height 686
drag, startPoint x: 1308, startPoint y: 207, endPoint x: 1322, endPoint y: 209, distance: 14.7
click at [1309, 207] on textarea "Rick Jiminez 830-401-2408 210-414-5144 (cell) Meeting Location: 603 River Dr, S…" at bounding box center [1302, 328] width 459 height 393
drag, startPoint x: 1371, startPoint y: 231, endPoint x: 968, endPoint y: 131, distance: 415.4
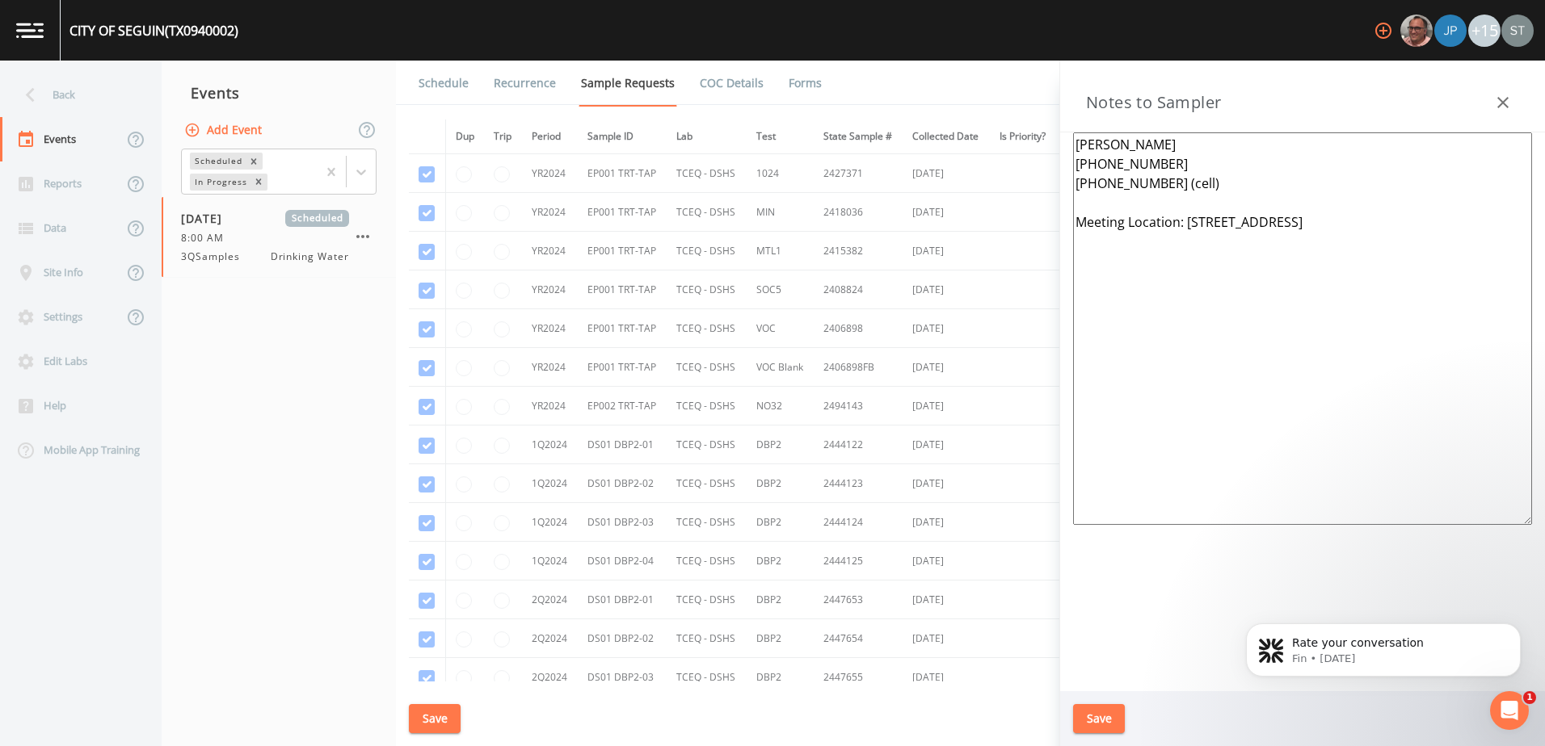
click at [968, 131] on div "Back Events Reports Data Site Info Settings Edit Labs Help Mobile App Training …" at bounding box center [772, 404] width 1545 height 686
click at [33, 95] on icon at bounding box center [30, 95] width 28 height 28
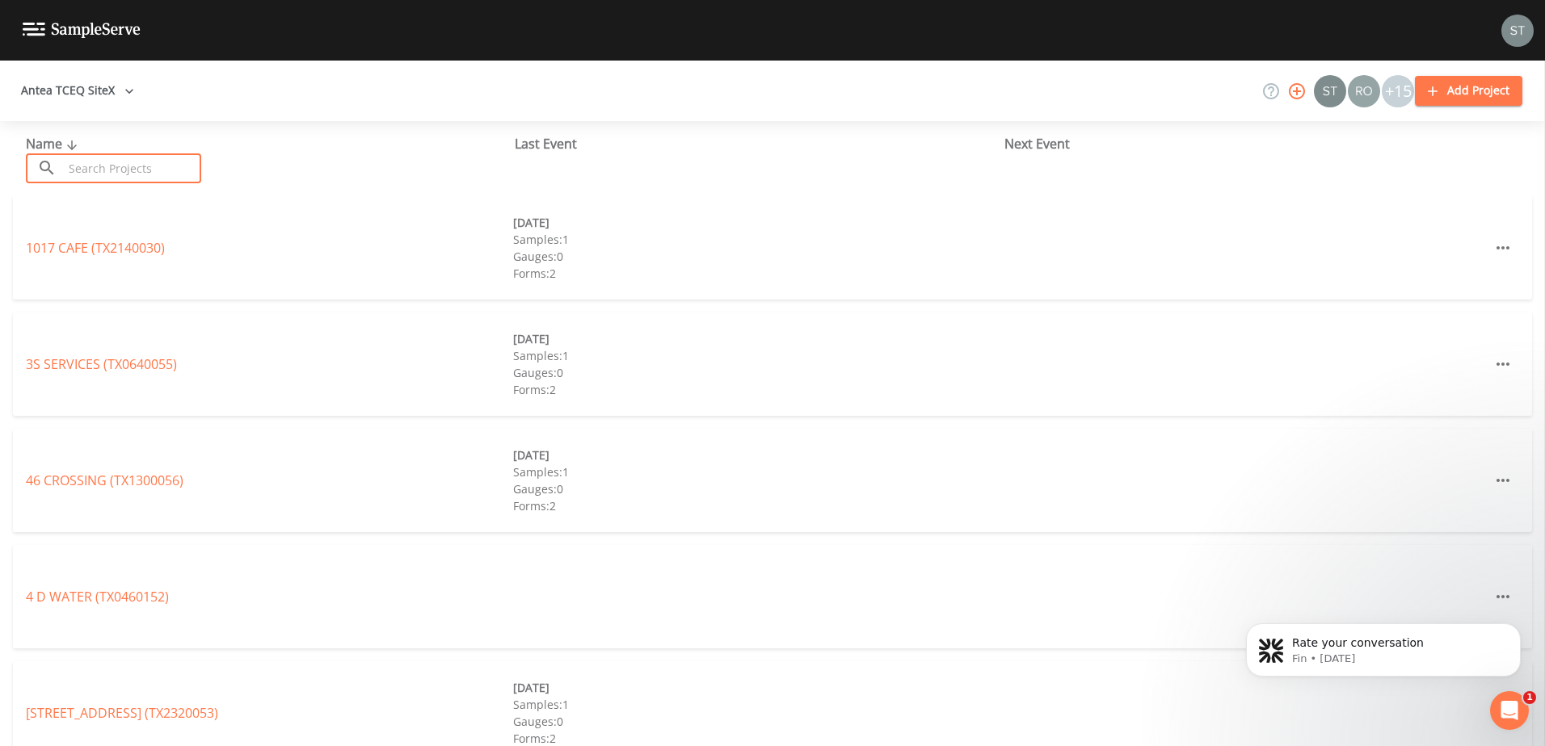
drag, startPoint x: 160, startPoint y: 171, endPoint x: 148, endPoint y: 162, distance: 15.0
click at [160, 171] on input "text" at bounding box center [132, 168] width 138 height 30
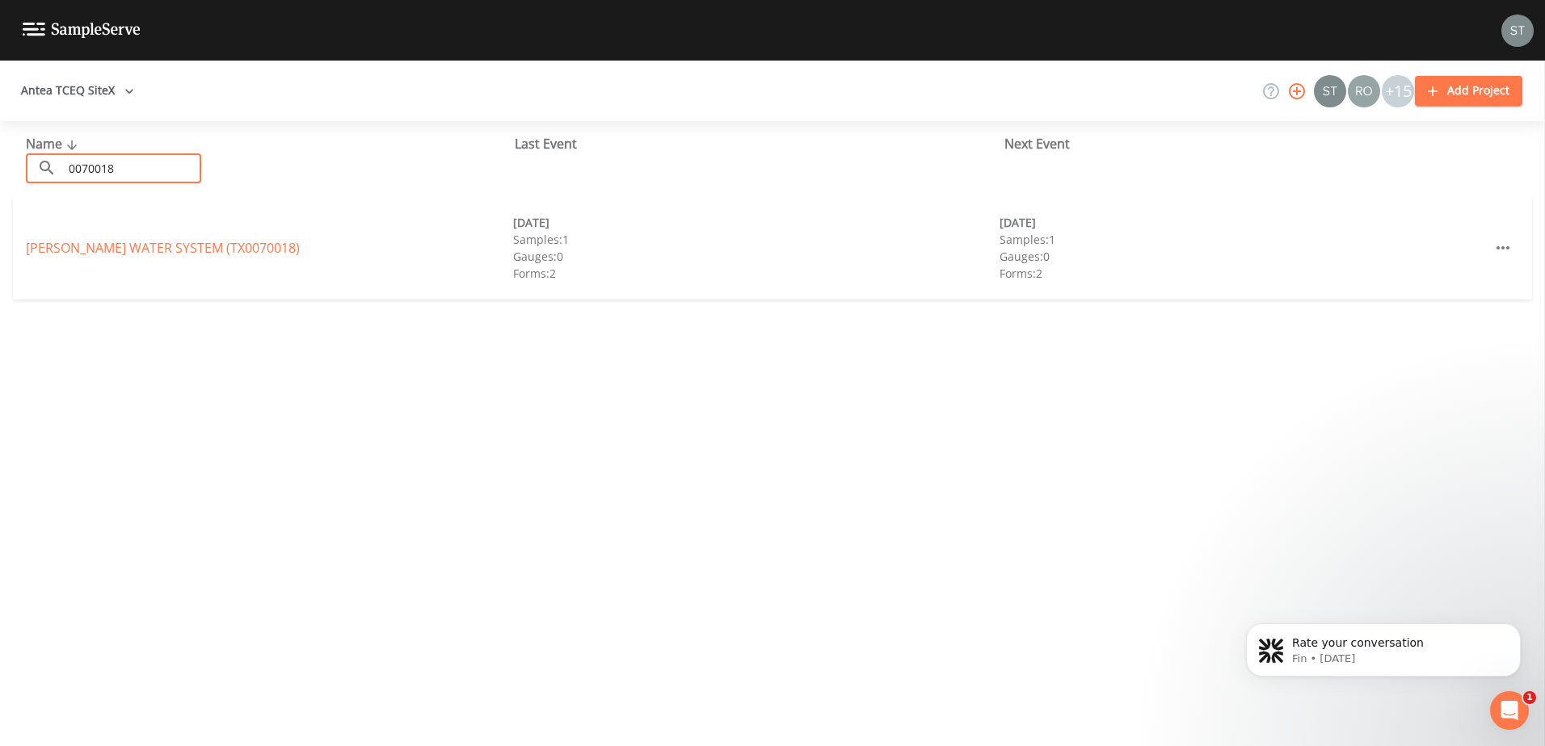
type input "0070018"
click at [129, 247] on link "FASHING PEGGY WATER SYSTEM (TX0070018)" at bounding box center [163, 248] width 274 height 18
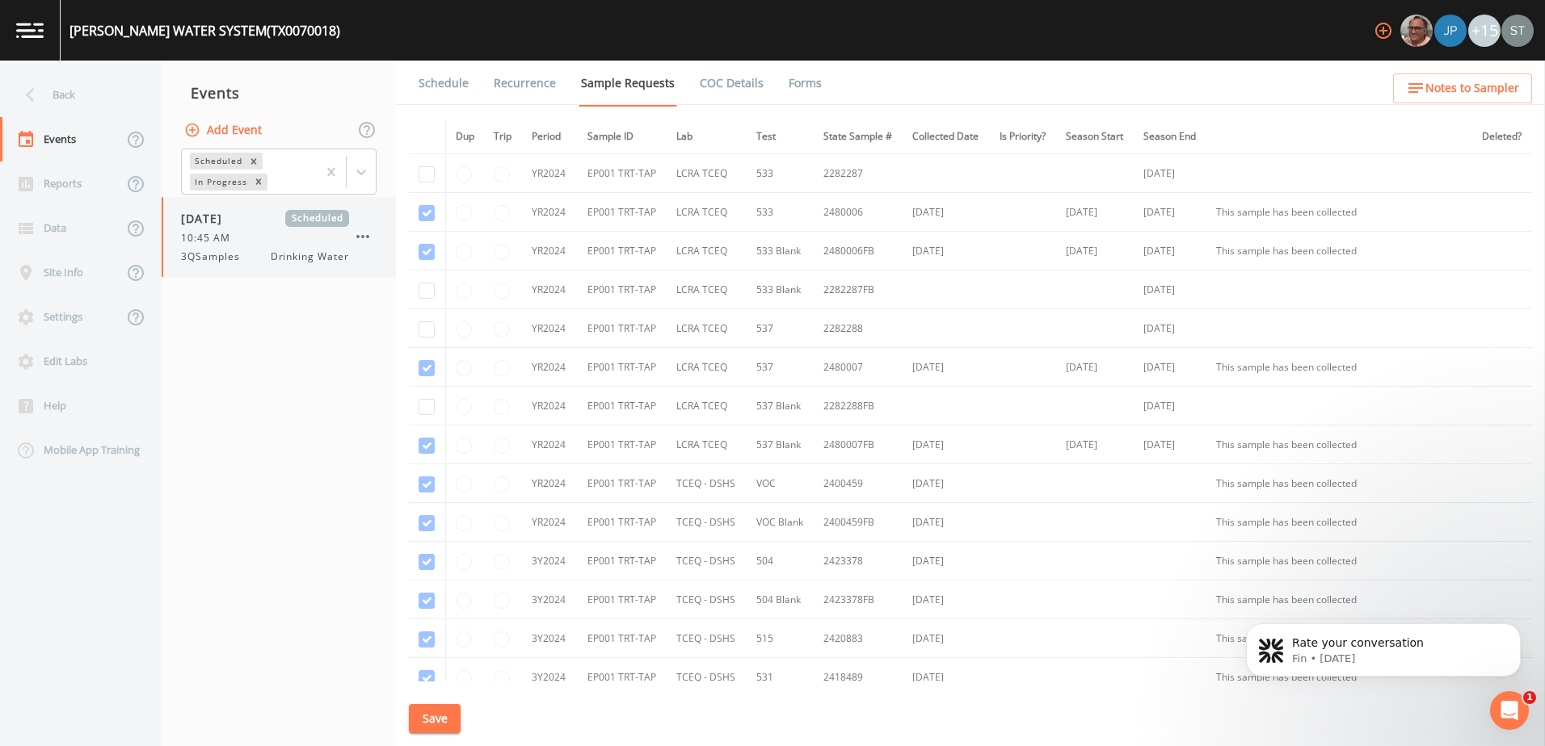
click at [242, 232] on div "10:45 AM" at bounding box center [265, 238] width 168 height 15
click at [1459, 87] on span "Notes to Sampler" at bounding box center [1472, 88] width 94 height 20
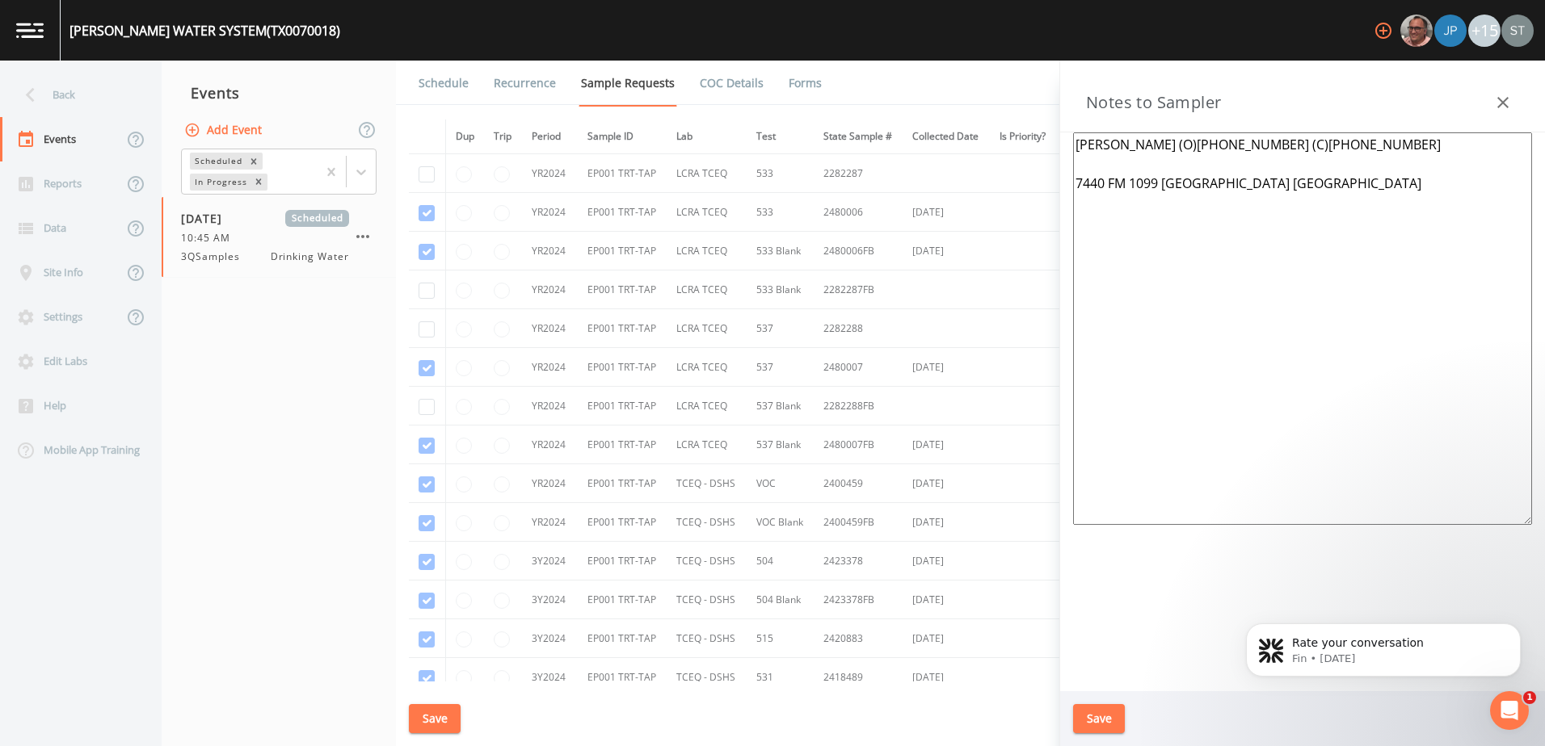
drag, startPoint x: 1305, startPoint y: 195, endPoint x: 1007, endPoint y: 144, distance: 303.2
click at [1007, 144] on div "Back Events Reports Data Site Info Settings Edit Labs Help Mobile App Training …" at bounding box center [772, 404] width 1545 height 686
click at [36, 20] on link at bounding box center [30, 30] width 61 height 61
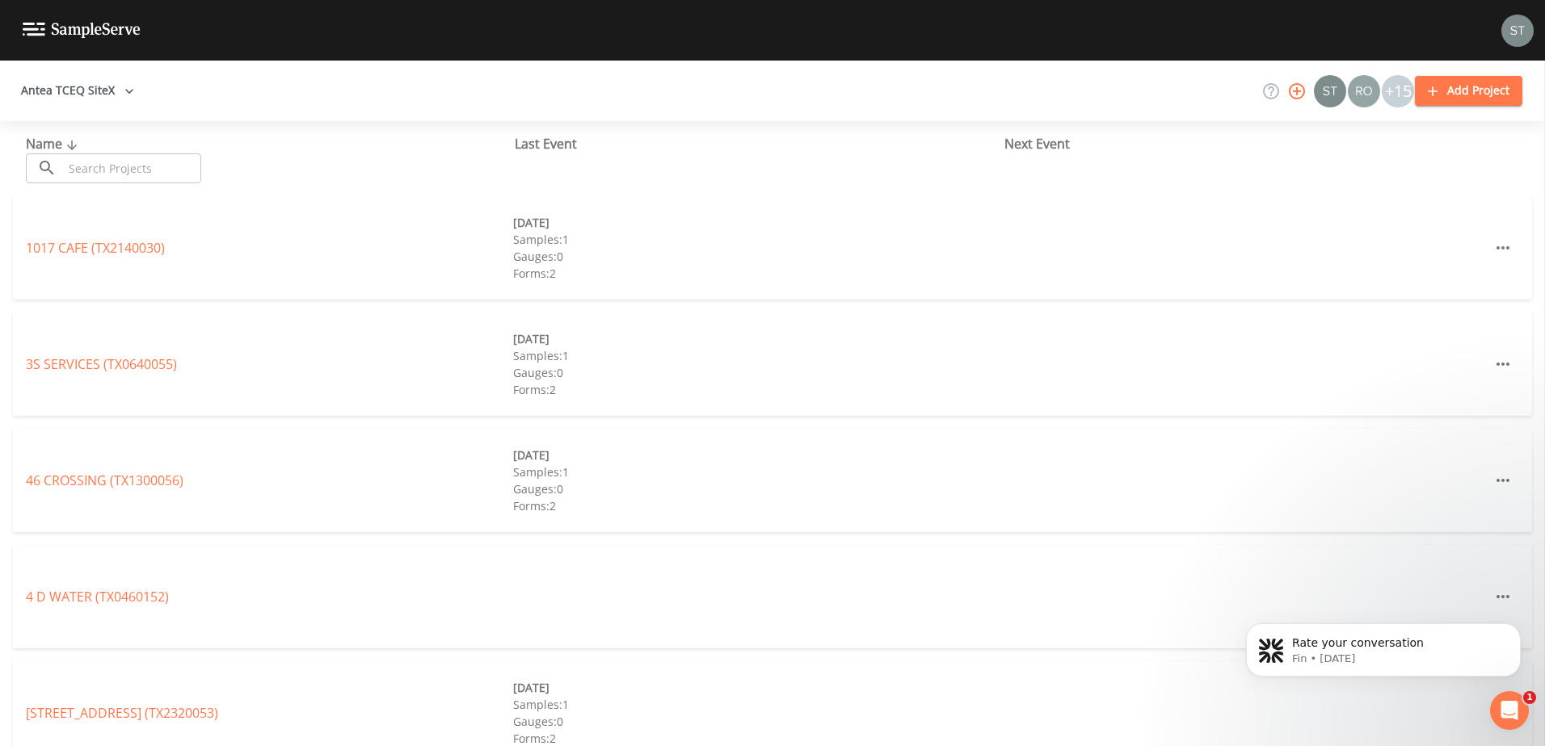
click at [68, 172] on input "text" at bounding box center [132, 168] width 138 height 30
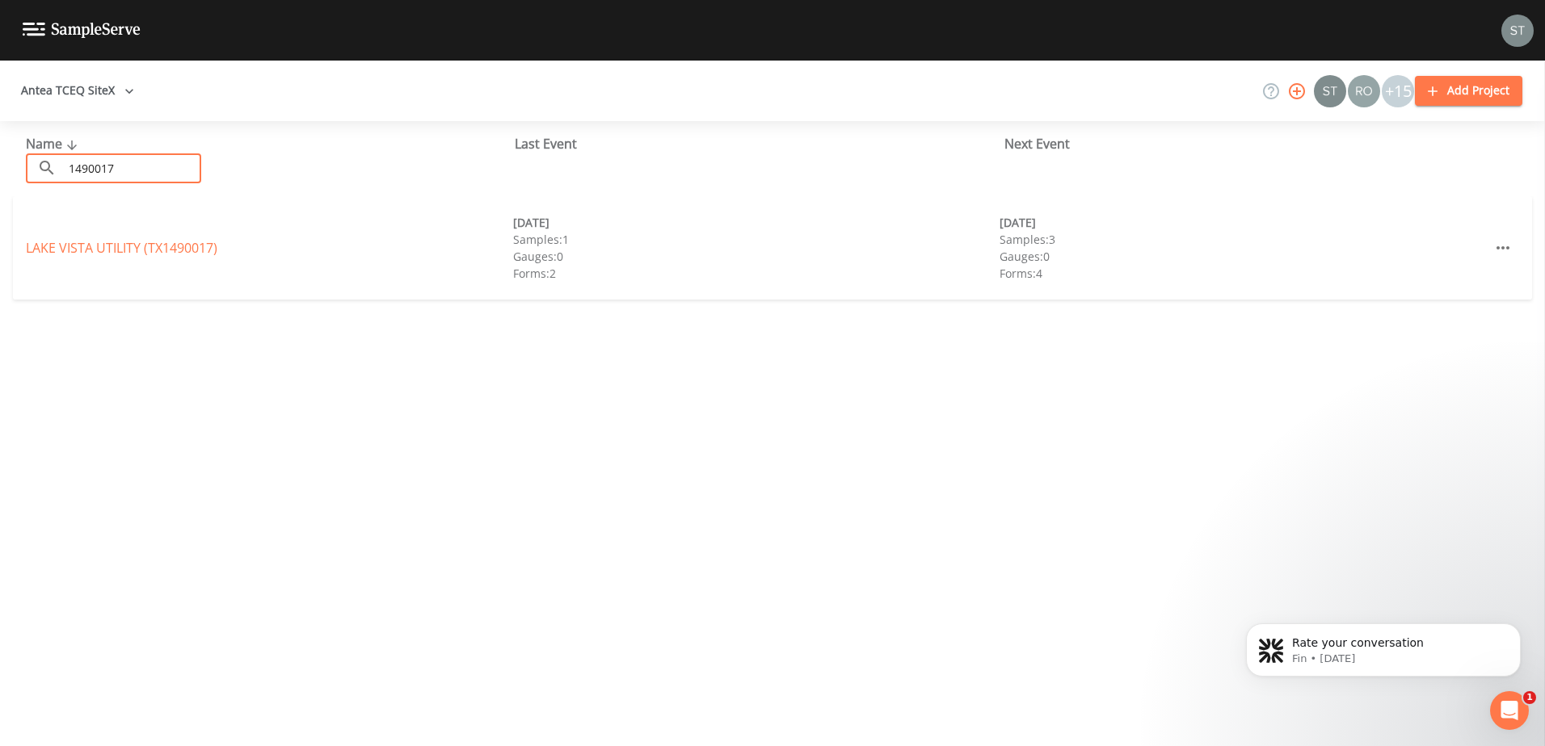
type input "1490017"
click at [76, 259] on div "LAKE VISTA UTILITY (TX1490017) 06/30/2025 Samples: 1 Gauges: 0 Forms: 2 09/29/2…" at bounding box center [772, 247] width 1519 height 103
click at [78, 250] on link "LAKE VISTA UTILITY (TX1490017)" at bounding box center [121, 248] width 191 height 18
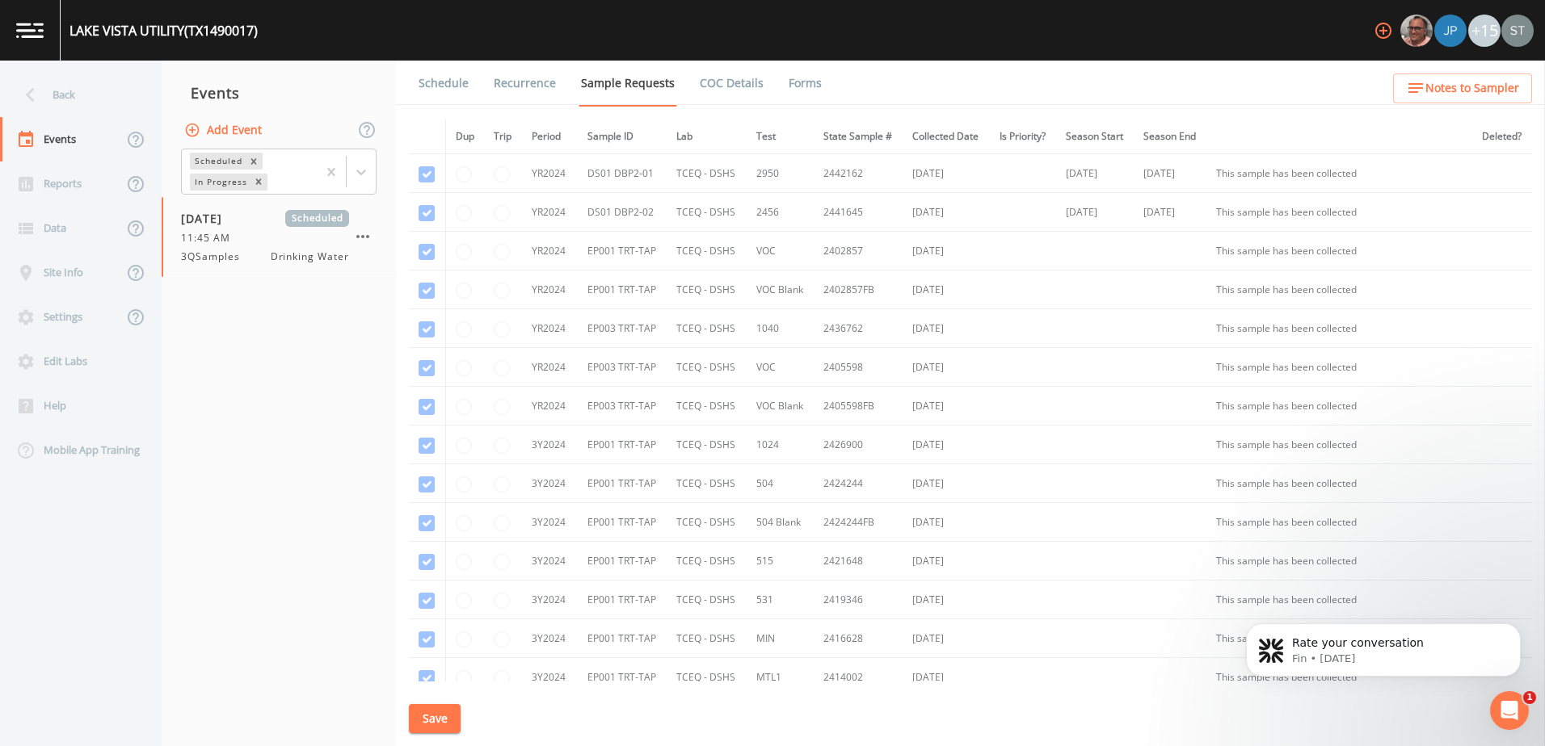
click at [1427, 89] on span "Notes to Sampler" at bounding box center [1472, 88] width 94 height 20
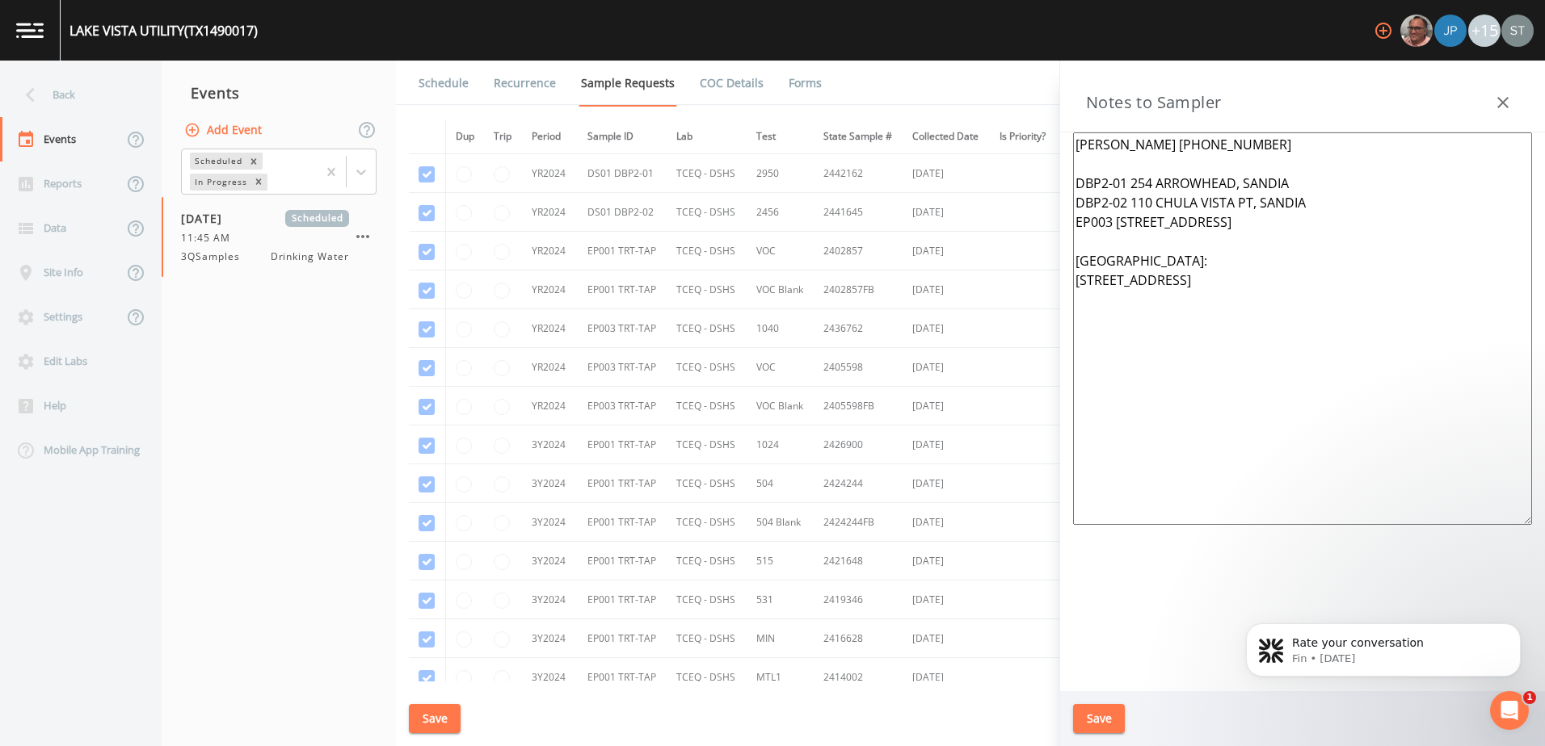
drag, startPoint x: 1176, startPoint y: 303, endPoint x: 1070, endPoint y: 267, distance: 111.9
click at [1070, 267] on div "Jason DeLeon 361-437-9993 DBP2-01 254 ARROWHEAD, SANDIA DBP2-02 110 CHULA VISTA…" at bounding box center [1302, 411] width 485 height 559
click at [1137, 360] on textarea "Jason DeLeon 361-437-9993 DBP2-01 254 ARROWHEAD, SANDIA DBP2-02 110 CHULA VISTA…" at bounding box center [1302, 328] width 459 height 393
drag, startPoint x: 1169, startPoint y: 314, endPoint x: 1023, endPoint y: 109, distance: 252.0
click at [1023, 109] on div "Back Events Reports Data Site Info Settings Edit Labs Help Mobile App Training …" at bounding box center [772, 404] width 1545 height 686
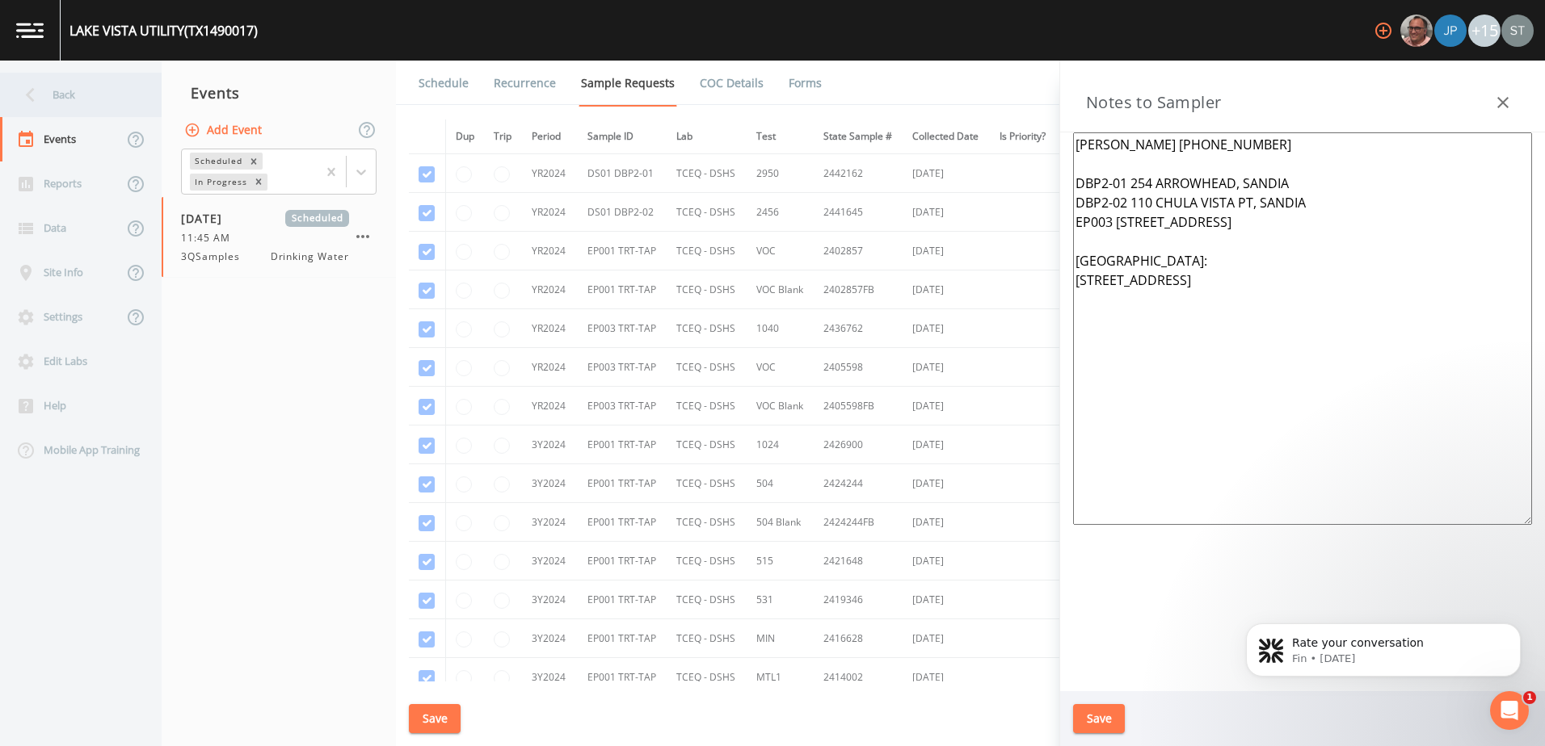
click at [40, 89] on icon at bounding box center [30, 95] width 28 height 28
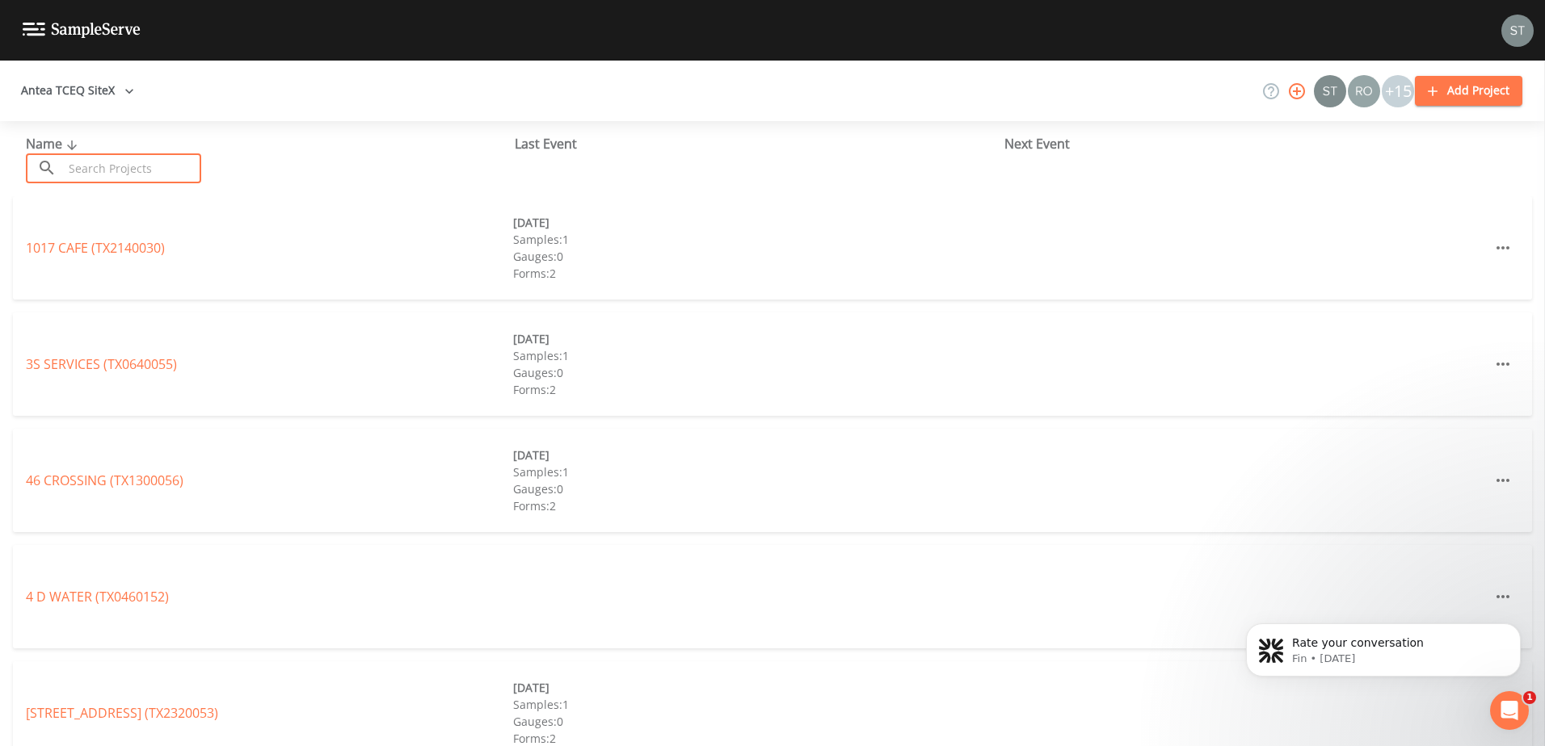
click at [125, 172] on input "text" at bounding box center [132, 168] width 138 height 30
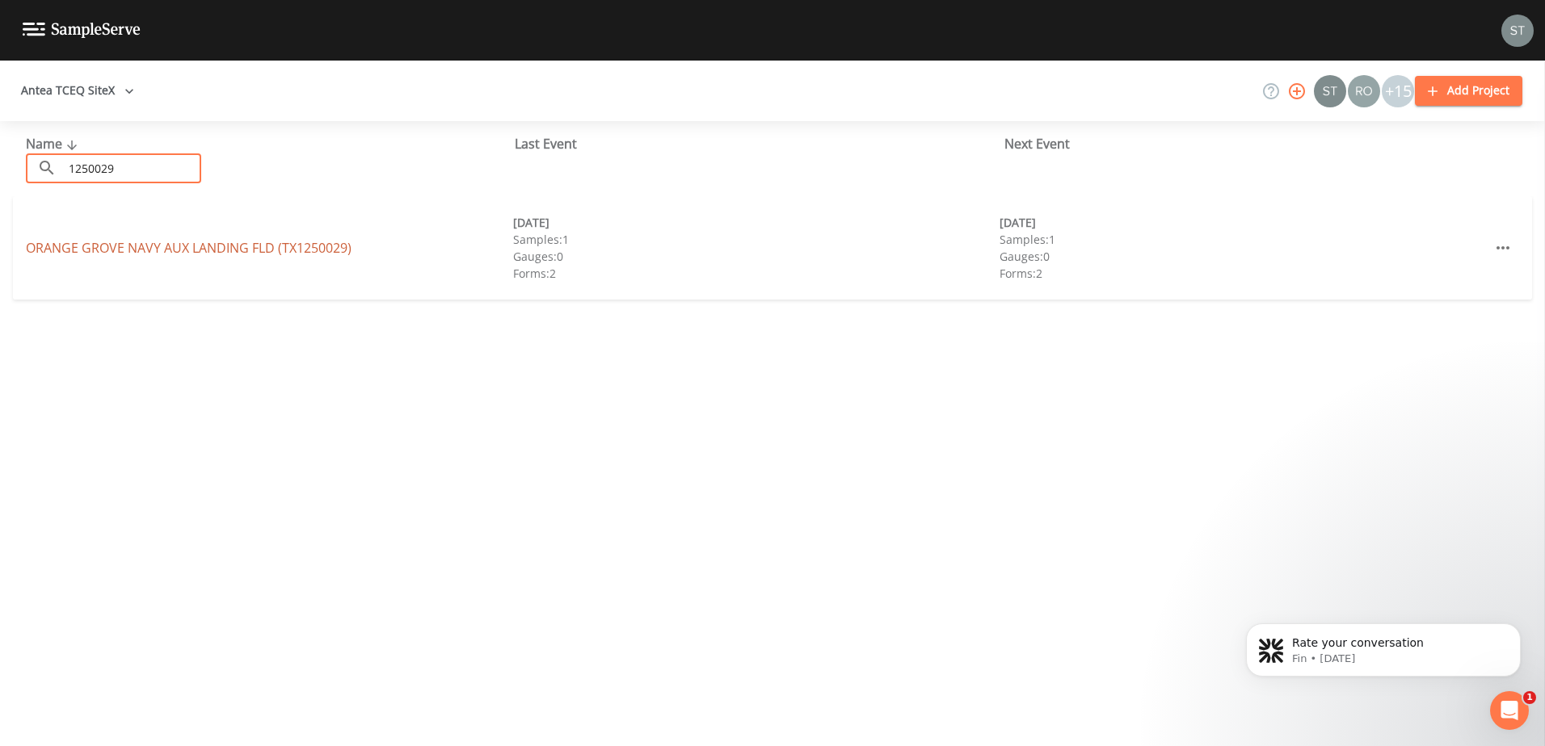
type input "1250029"
click at [71, 246] on link "ORANGE GROVE NAVY AUX LANDING FLD (TX1250029)" at bounding box center [189, 248] width 326 height 18
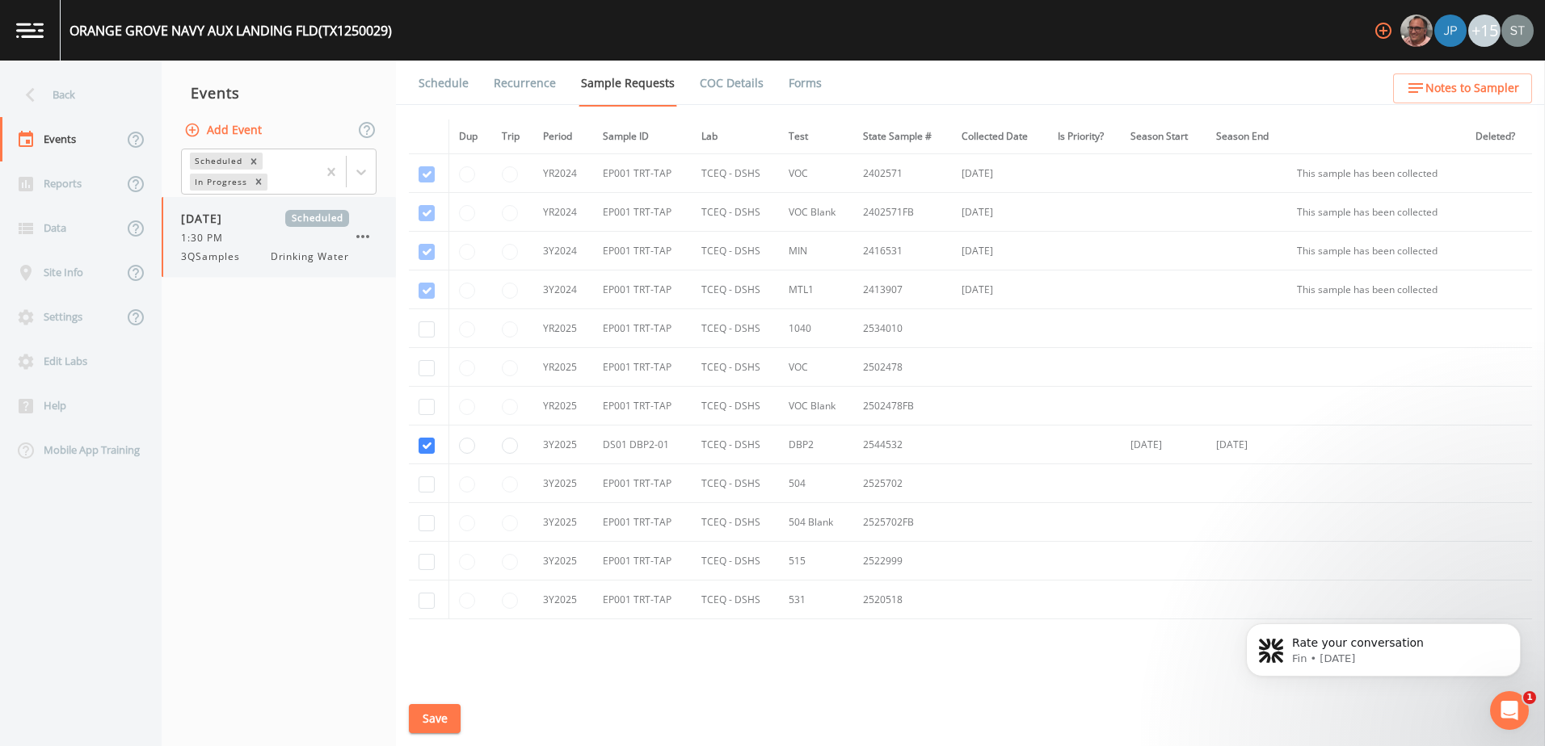
click at [246, 262] on span "3QSamples" at bounding box center [215, 257] width 69 height 15
click at [1452, 70] on ul "Schedule Recurrence Sample Requests COC Details Forms" at bounding box center [970, 83] width 1149 height 44
click at [1445, 78] on button "Notes to Sampler" at bounding box center [1462, 89] width 139 height 30
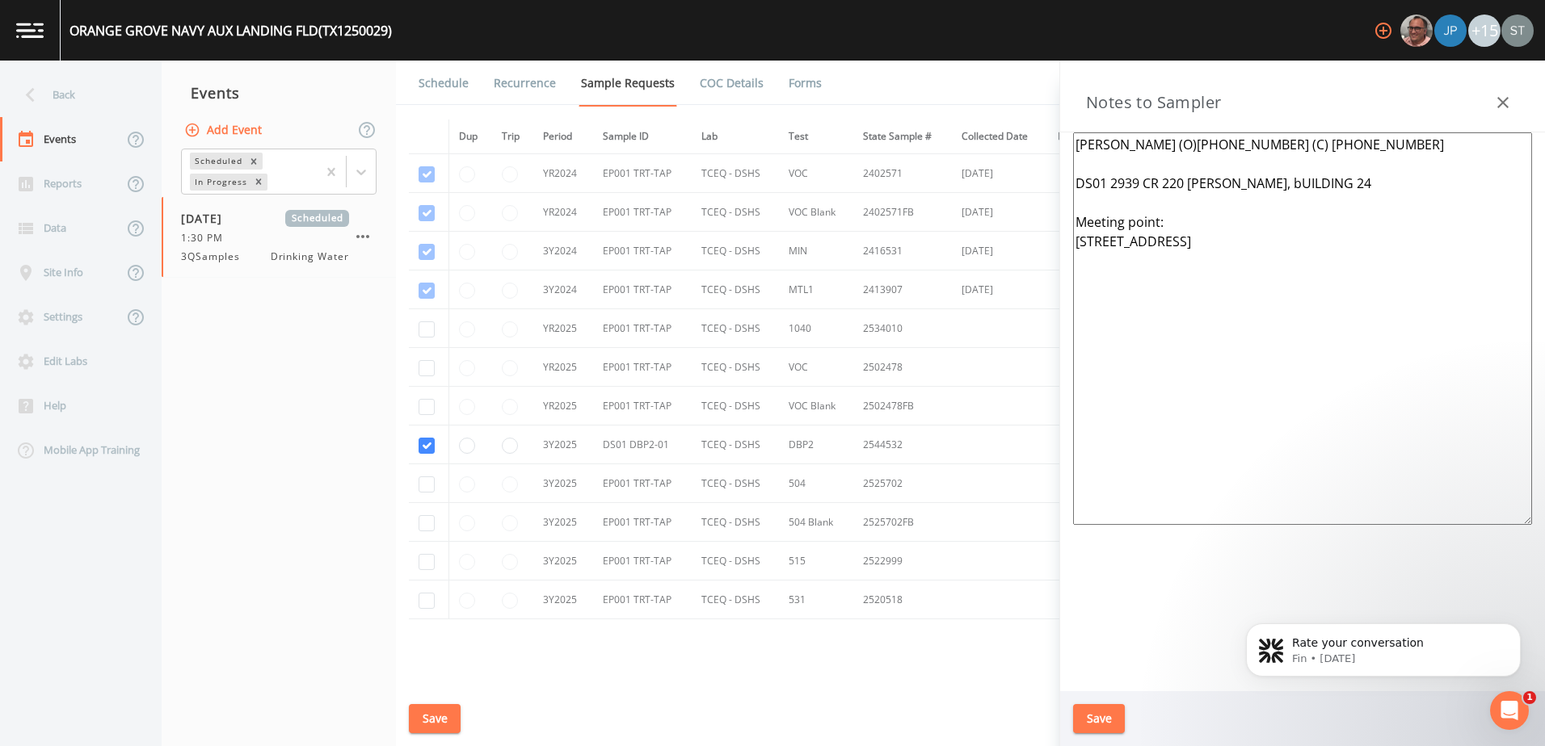
drag, startPoint x: 1293, startPoint y: 246, endPoint x: 1058, endPoint y: 138, distance: 257.7
click at [1058, 138] on div "Back Events Reports Data Site Info Settings Edit Labs Help Mobile App Training …" at bounding box center [772, 404] width 1545 height 686
click at [50, 90] on div "Back" at bounding box center [72, 95] width 145 height 44
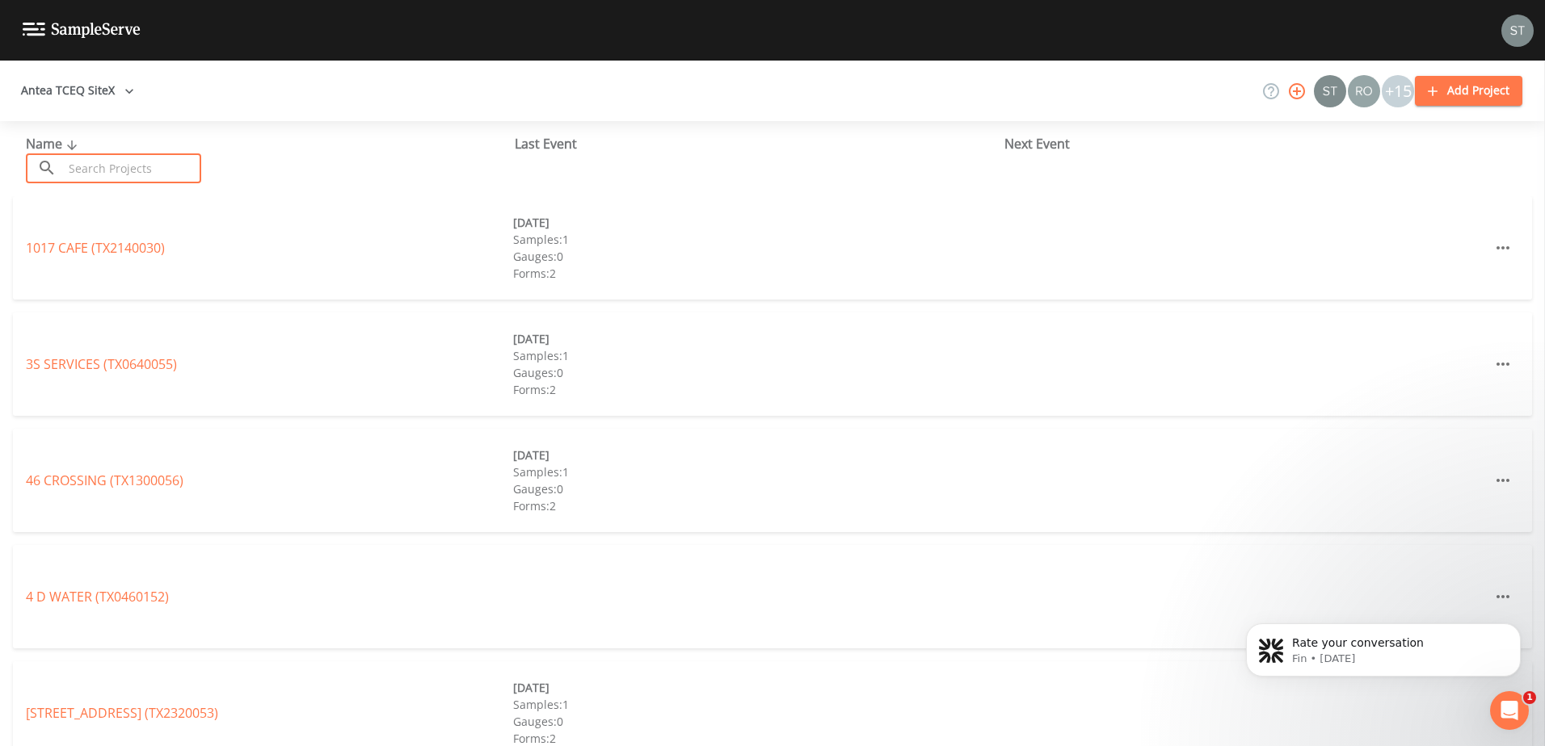
click at [100, 168] on input "text" at bounding box center [132, 168] width 138 height 30
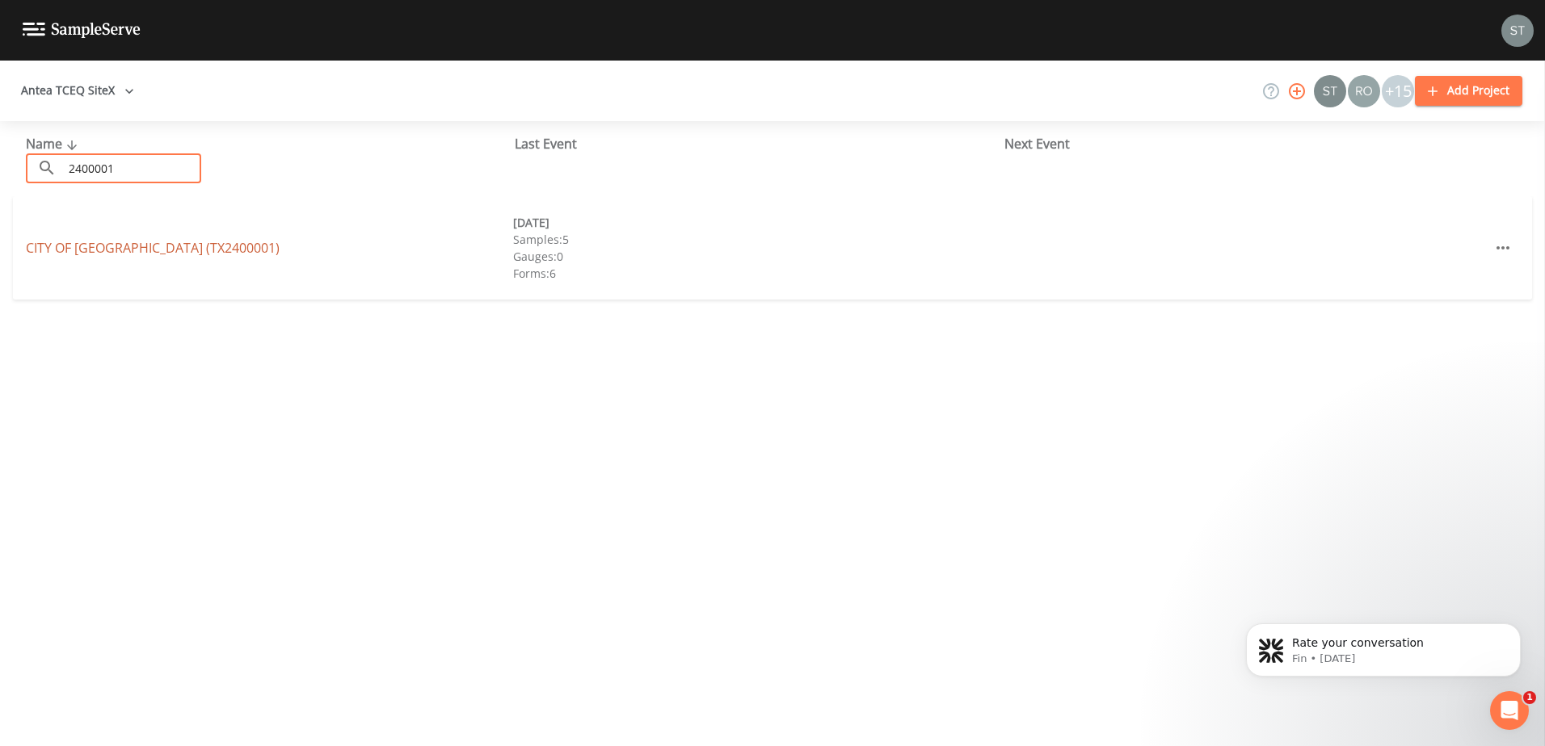
type input "2400001"
click at [112, 248] on link "CITY OF LAREDO (TX2400001)" at bounding box center [153, 248] width 254 height 18
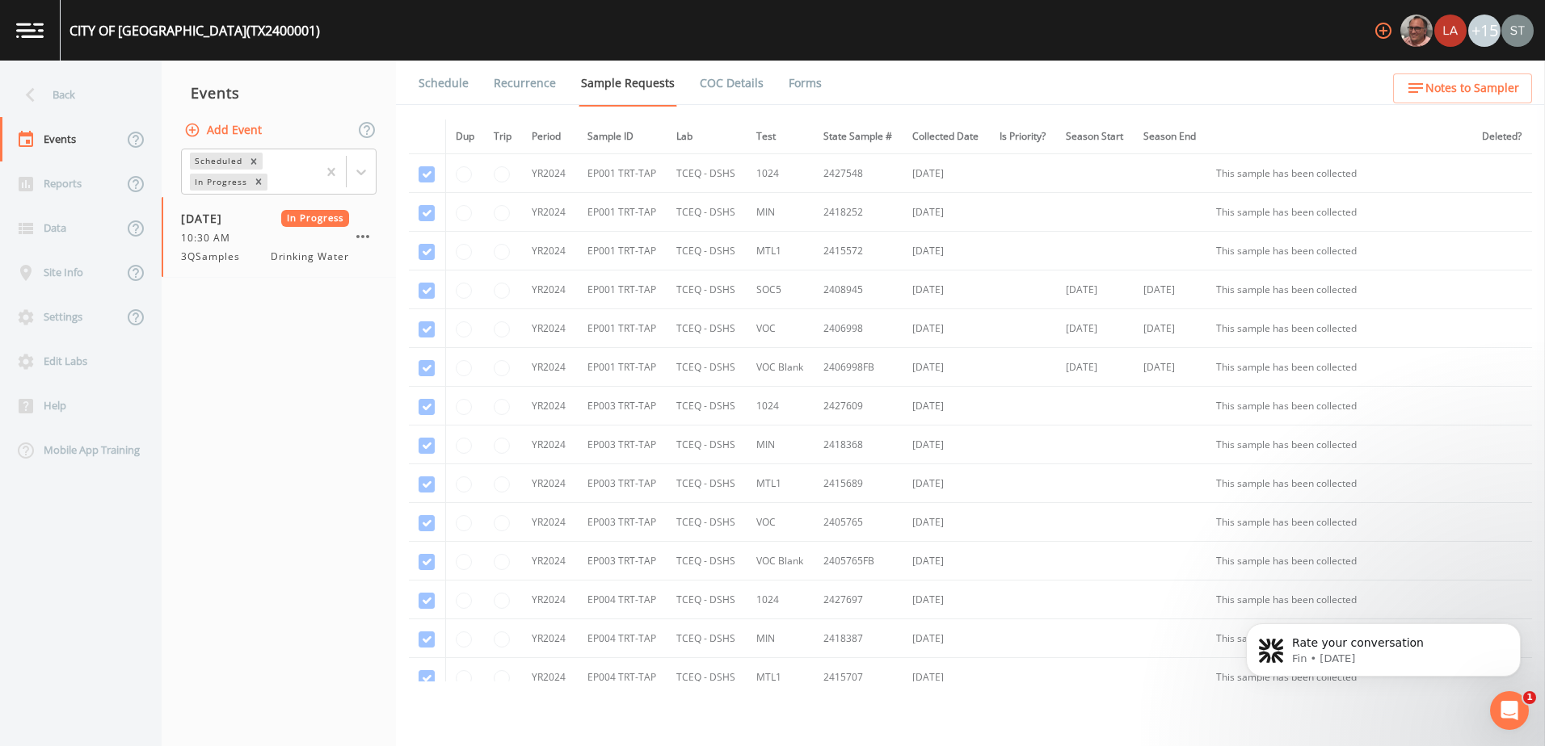
click at [286, 305] on nav "Events Add Event Scheduled In Progress 09/11/2025 In Progress 10:30 AM 3QSample…" at bounding box center [279, 404] width 234 height 686
click at [1497, 84] on span "Notes to Sampler" at bounding box center [1472, 88] width 94 height 20
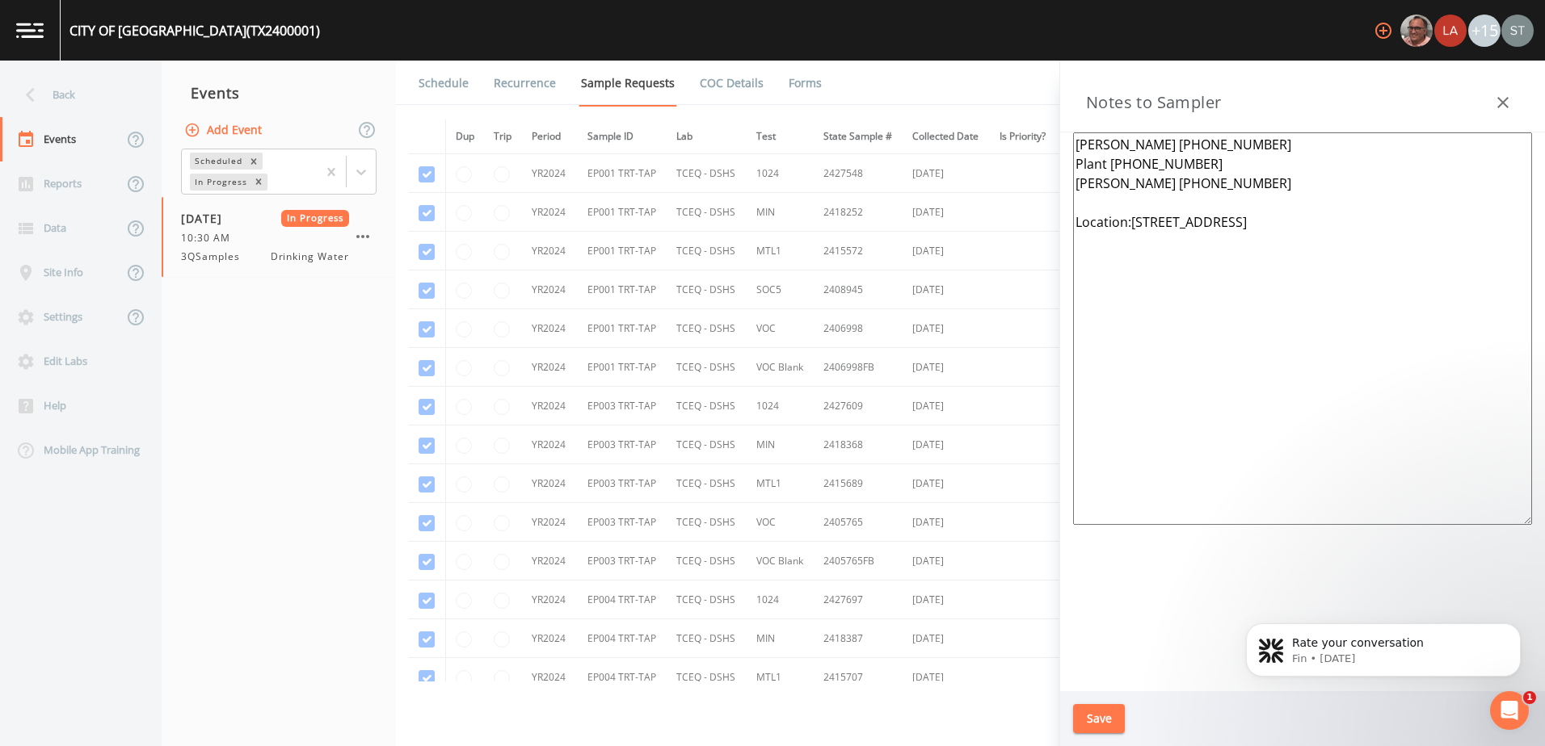
drag, startPoint x: 1356, startPoint y: 227, endPoint x: 1050, endPoint y: 128, distance: 321.6
click at [1050, 128] on div "Back Events Reports Data Site Info Settings Edit Labs Help Mobile App Training …" at bounding box center [772, 404] width 1545 height 686
